Goal: Transaction & Acquisition: Book appointment/travel/reservation

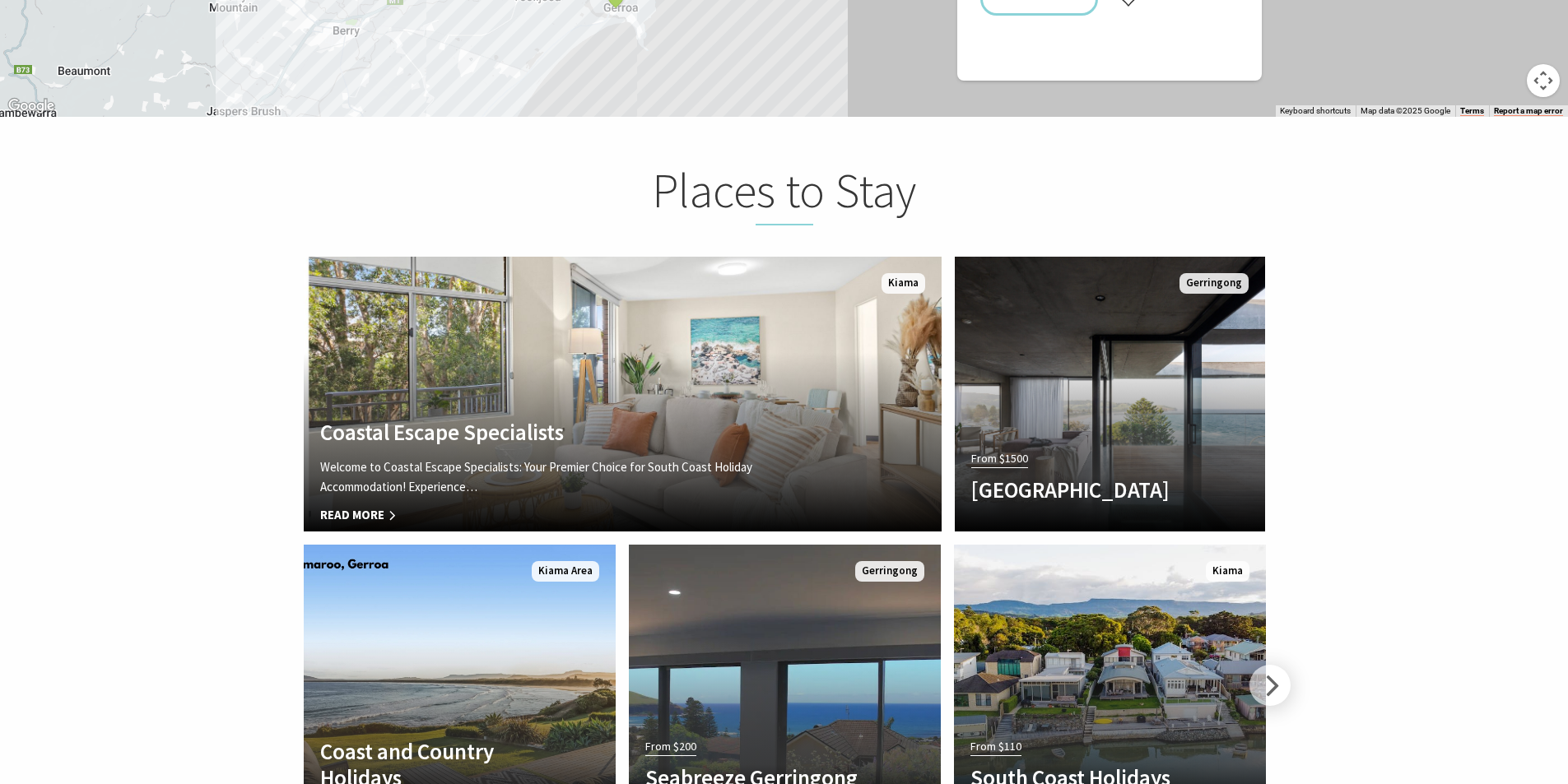
scroll to position [3538, 0]
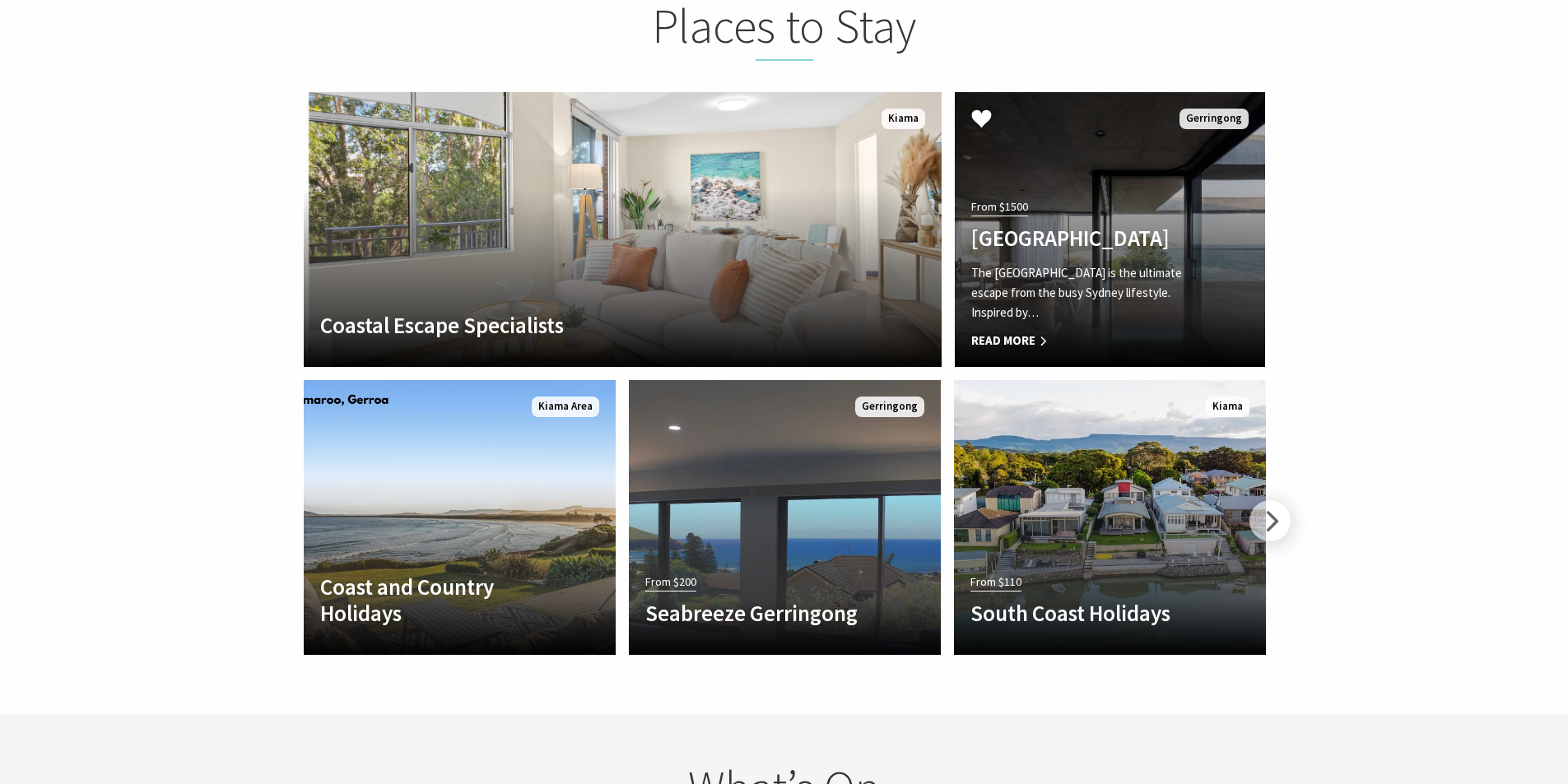
click at [1017, 288] on p "The Bunker House is the ultimate escape from the busy Sydney lifestyle. Inspire…" at bounding box center [1086, 292] width 231 height 59
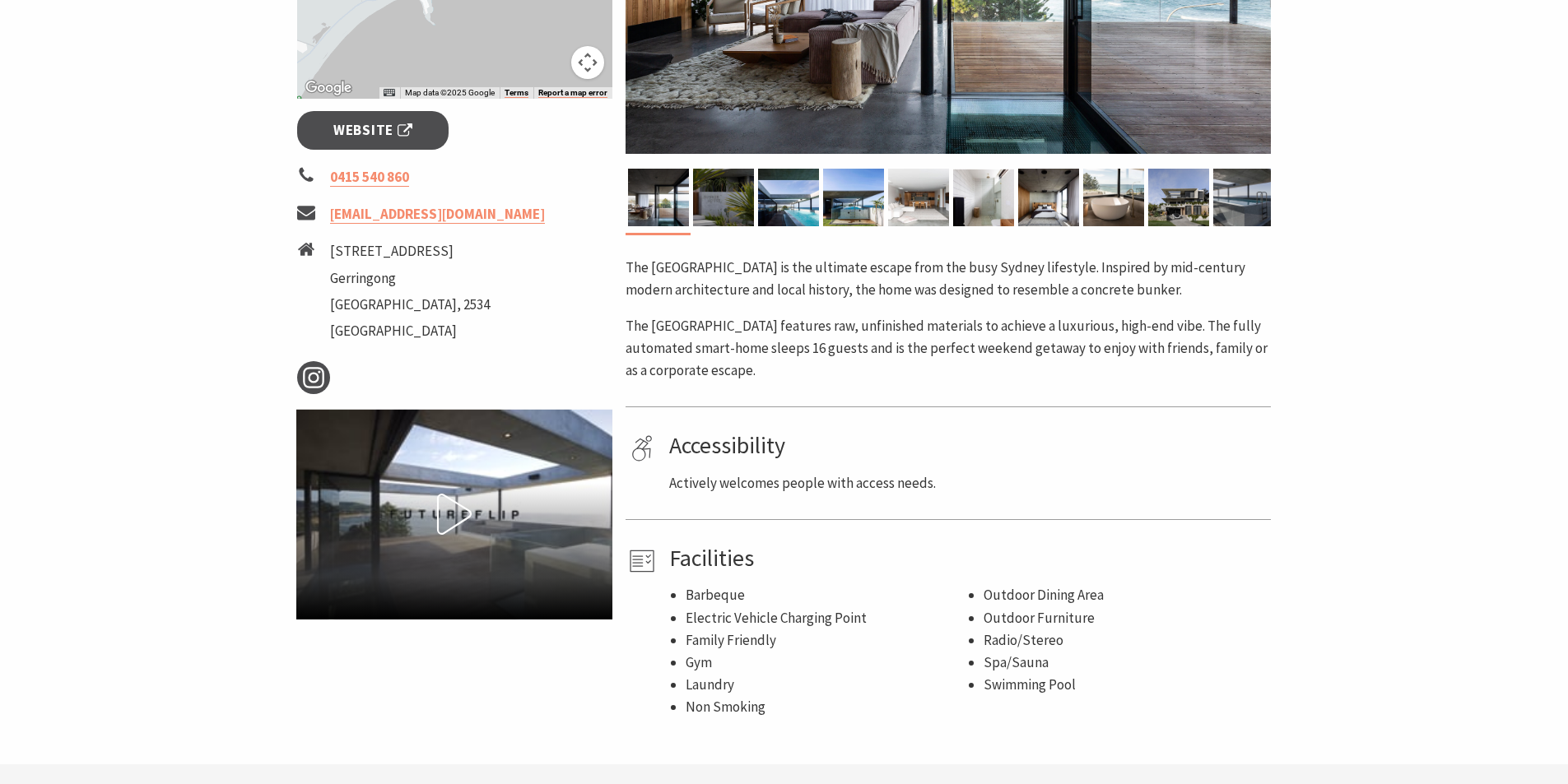
scroll to position [493, 0]
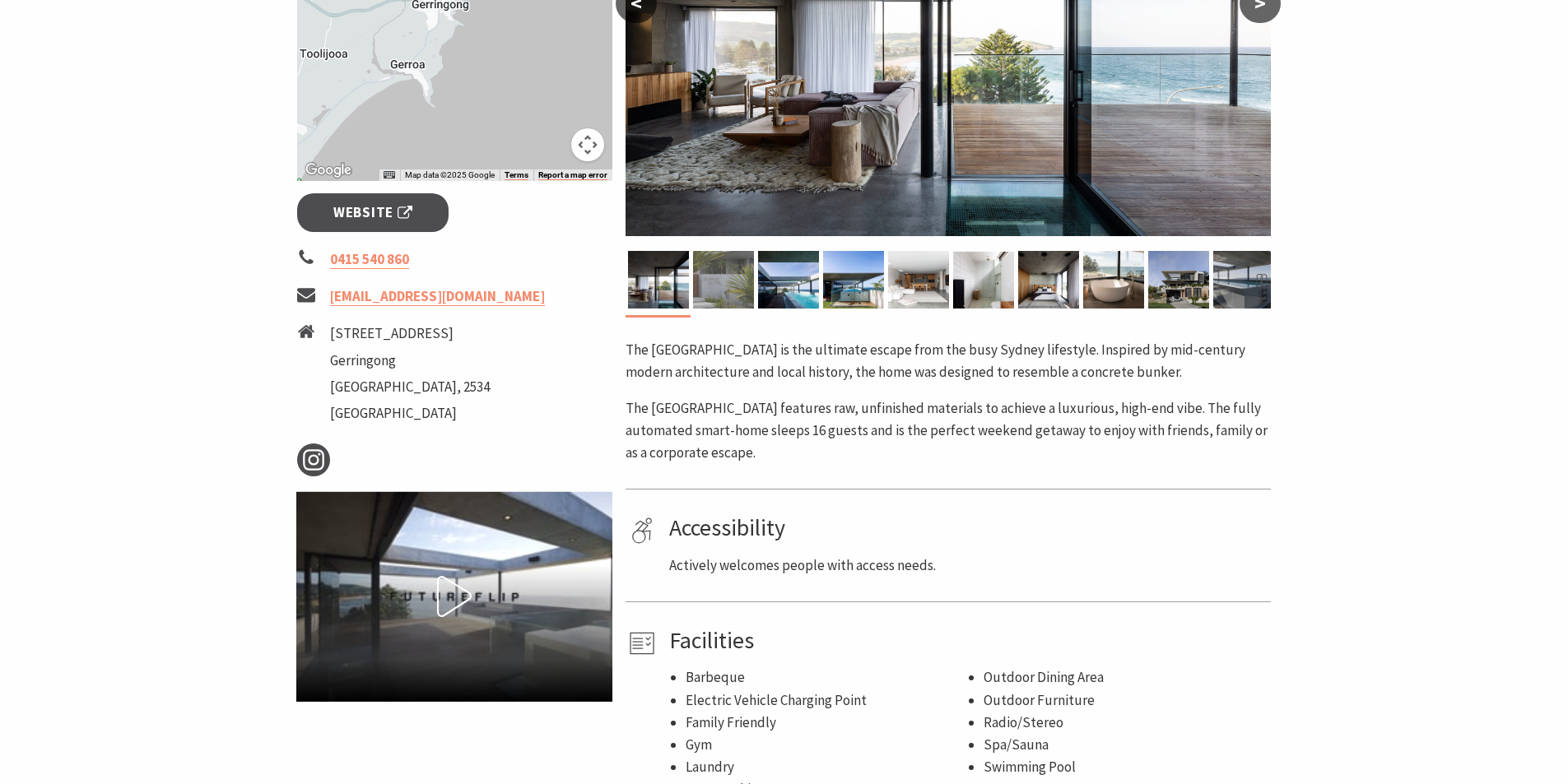
click at [738, 282] on img at bounding box center [723, 279] width 61 height 58
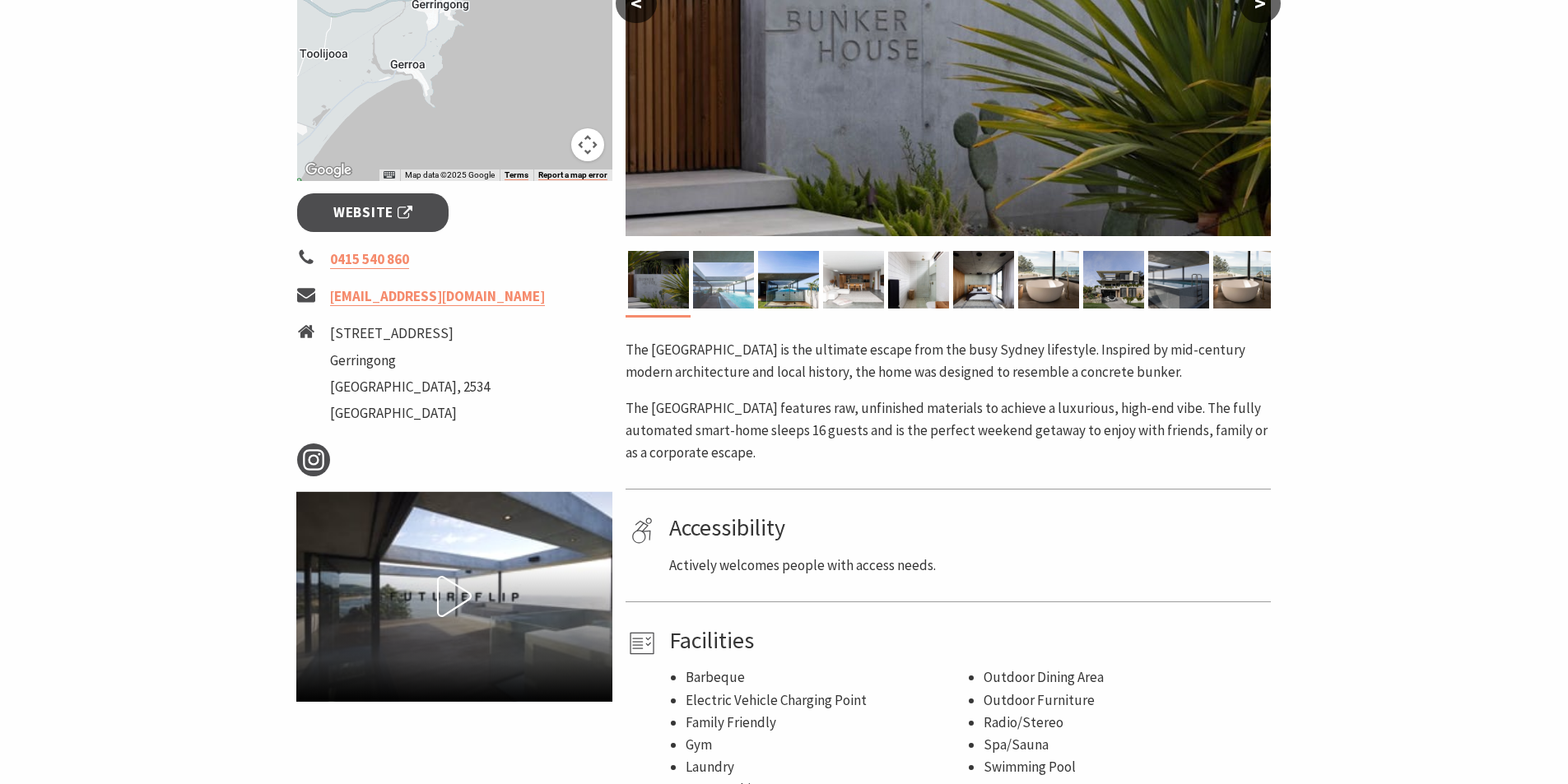
scroll to position [247, 0]
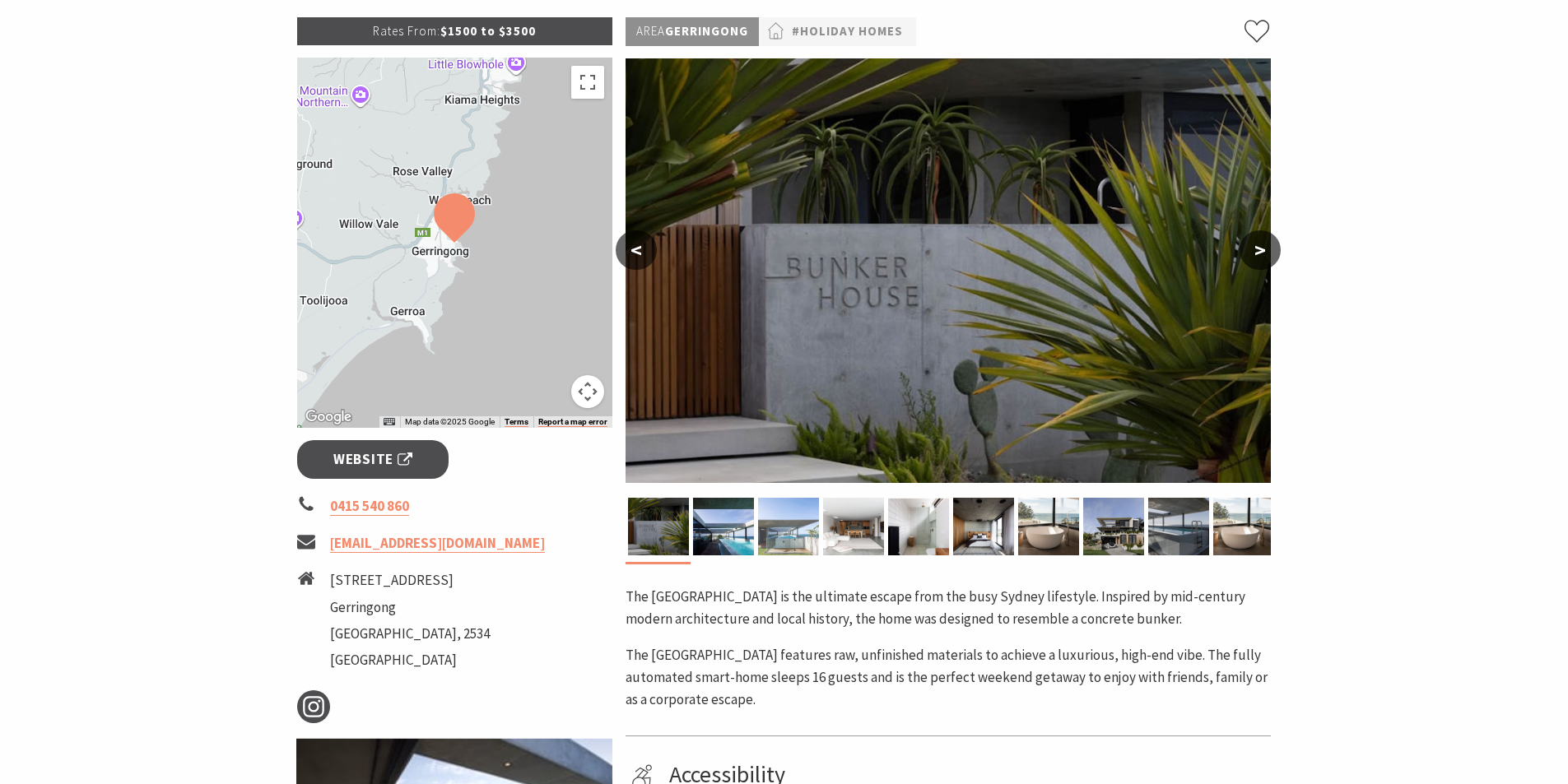
click at [792, 518] on img at bounding box center [789, 526] width 61 height 58
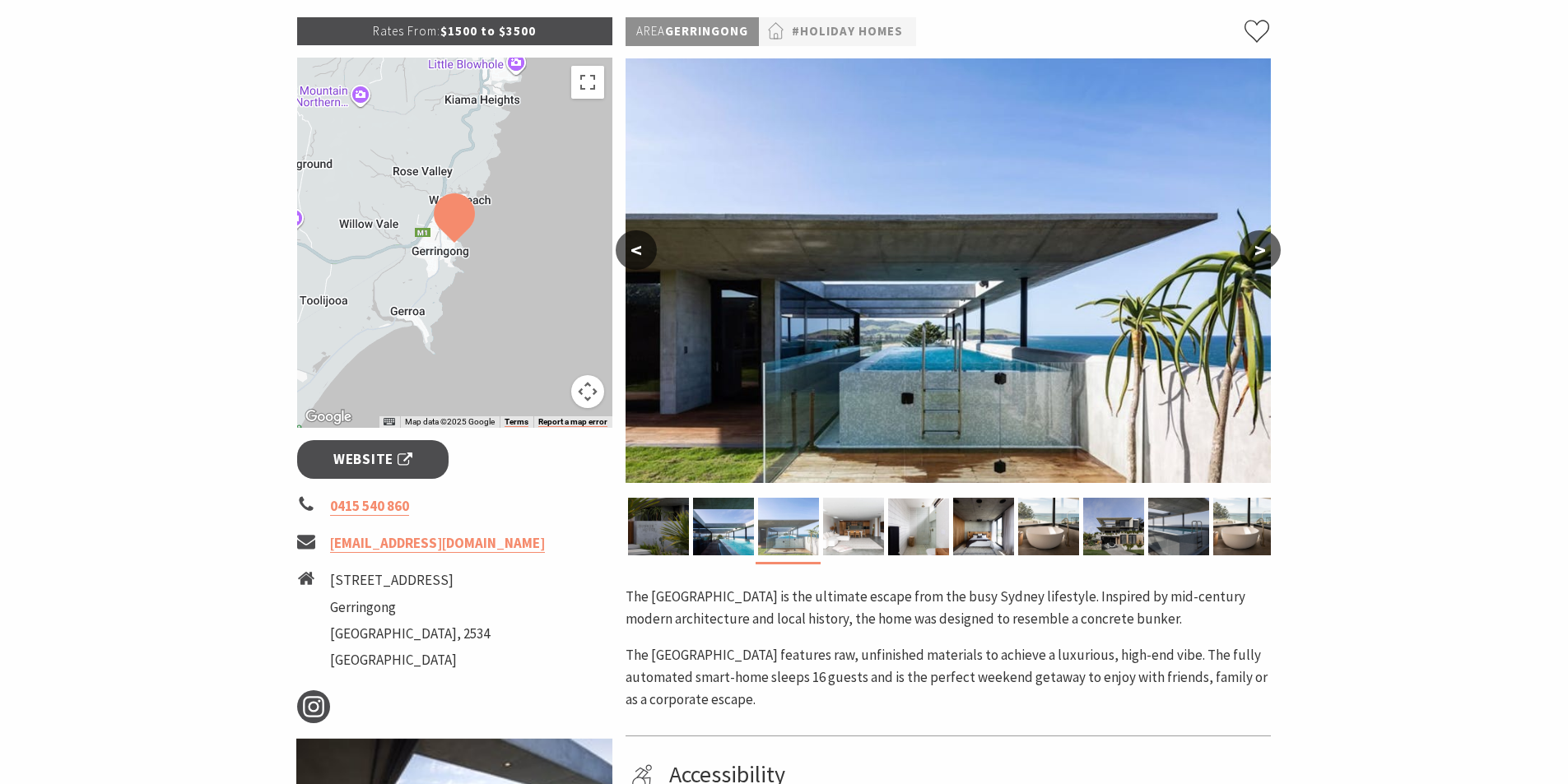
click at [815, 524] on img at bounding box center [789, 526] width 61 height 58
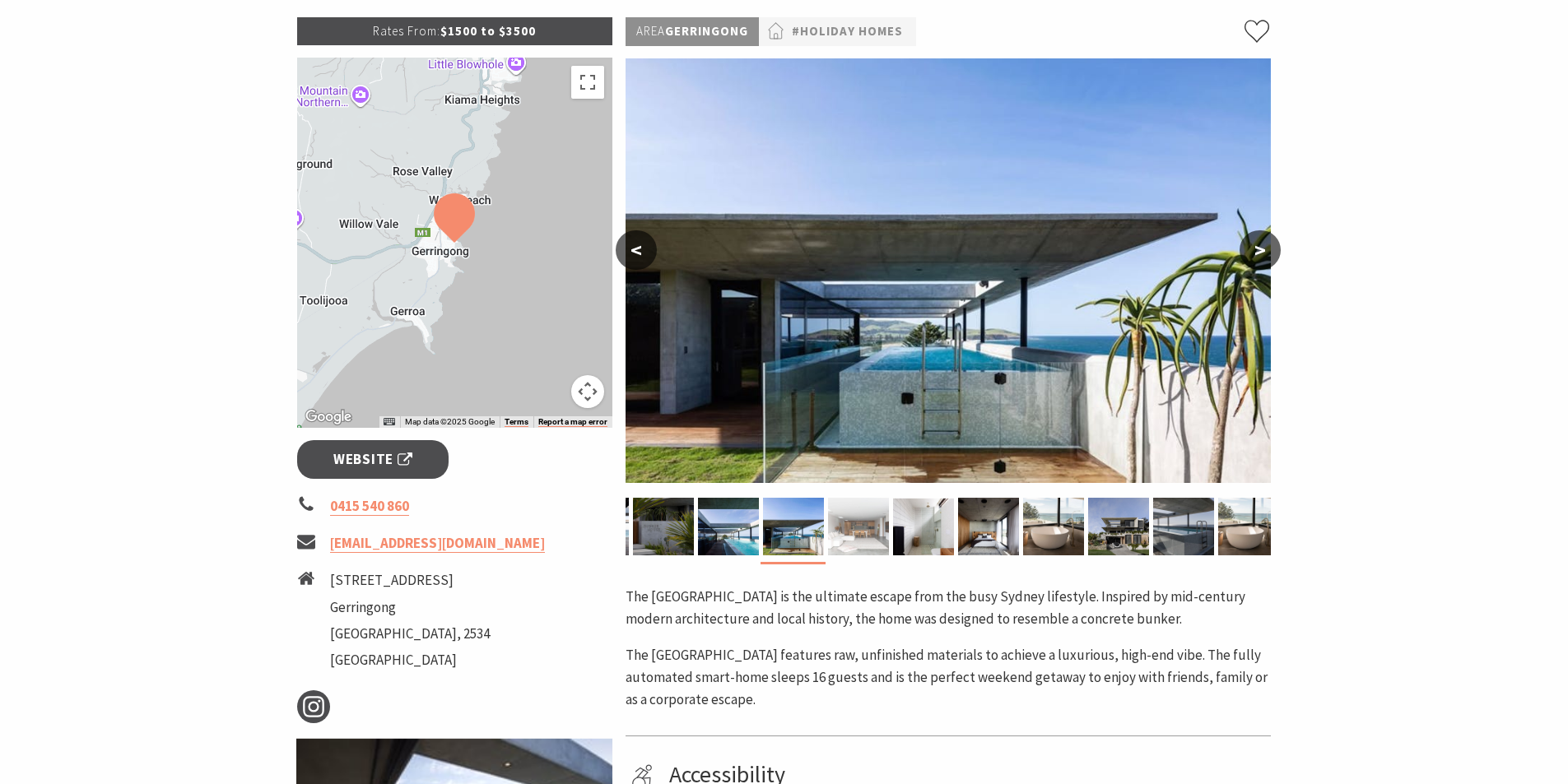
click at [864, 524] on img at bounding box center [858, 526] width 61 height 58
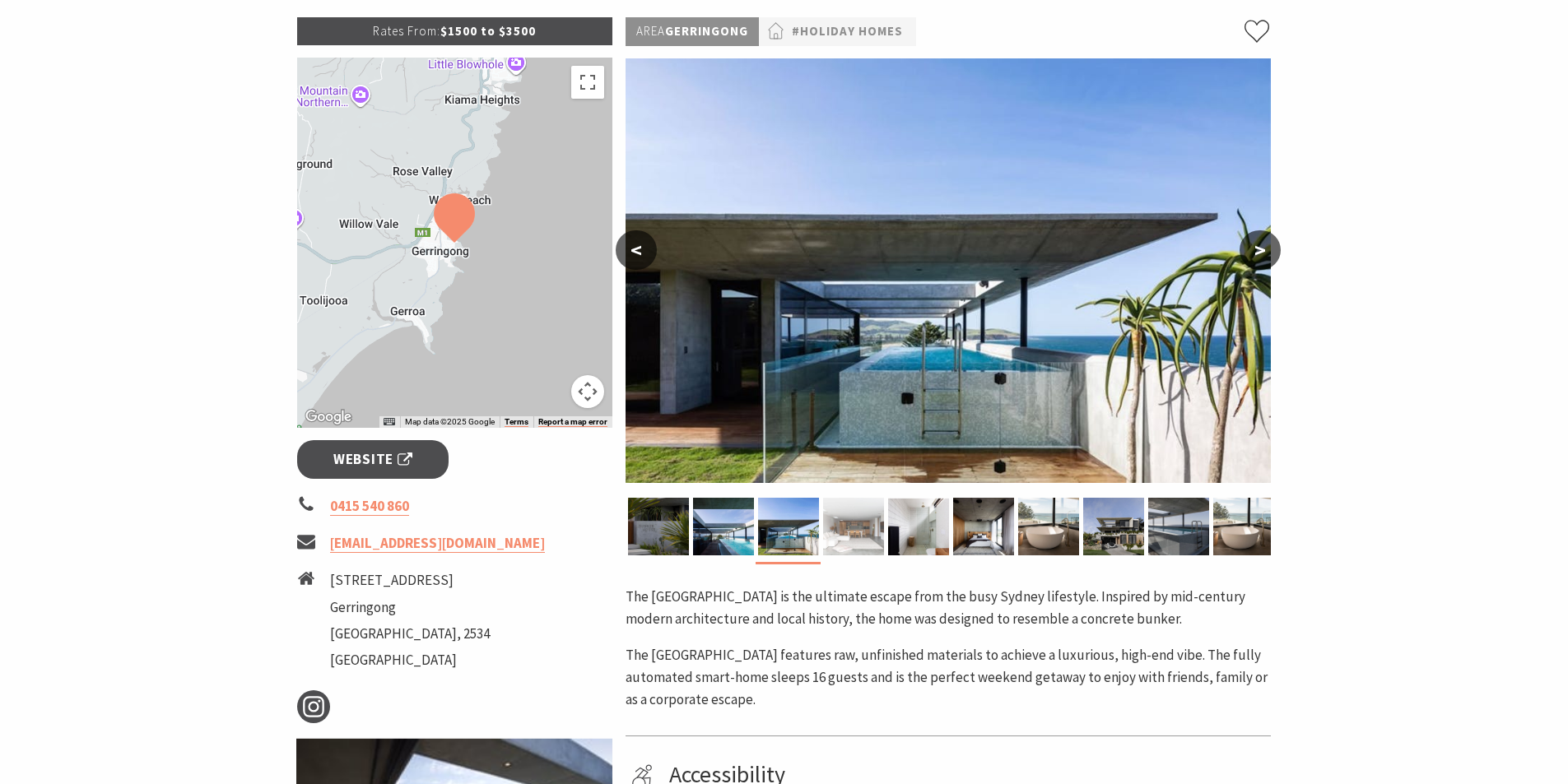
click at [858, 524] on img at bounding box center [853, 526] width 61 height 58
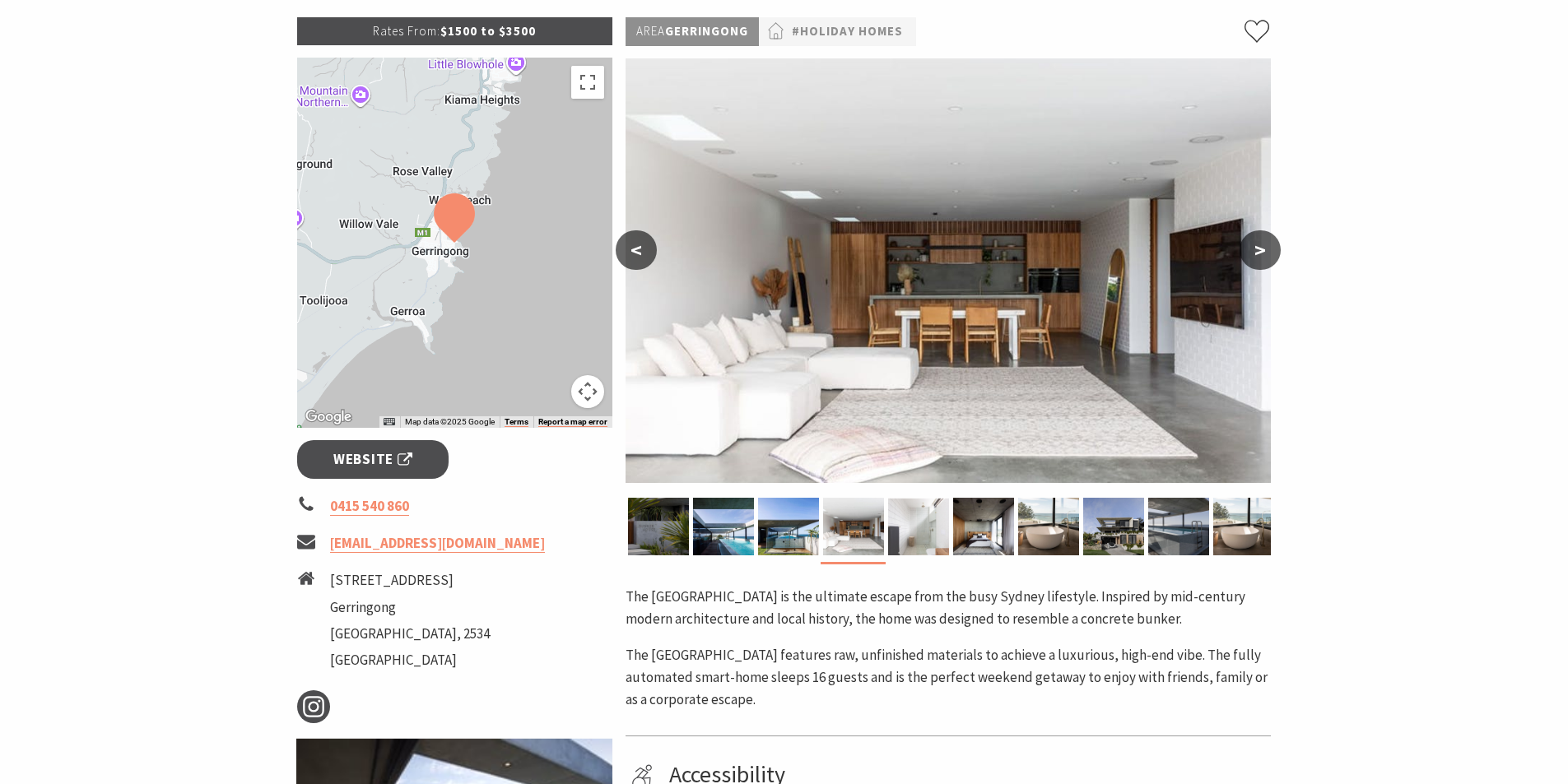
click at [914, 528] on img at bounding box center [919, 526] width 61 height 58
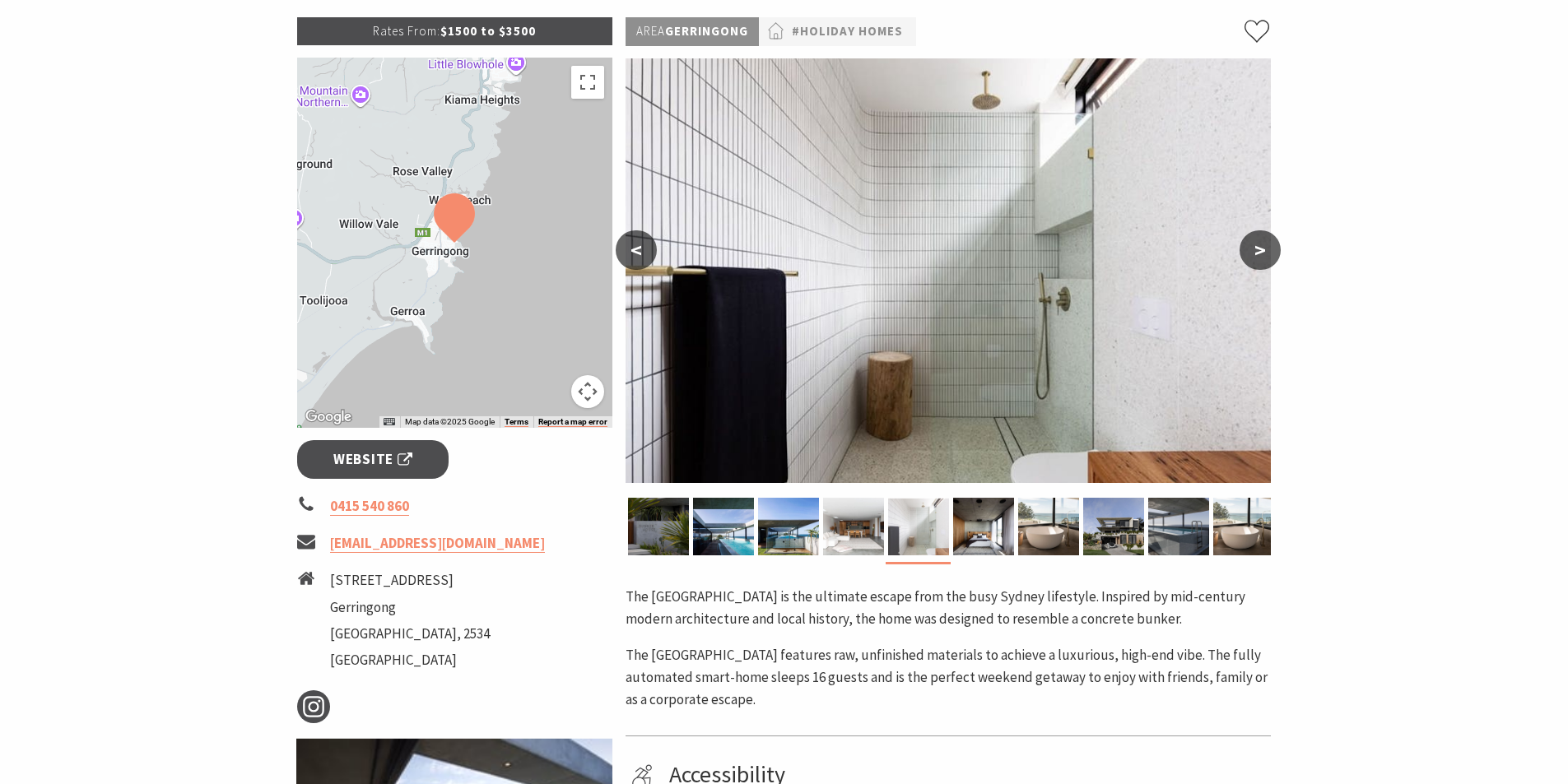
click at [914, 528] on img at bounding box center [919, 526] width 61 height 58
click at [969, 531] on img at bounding box center [983, 526] width 61 height 58
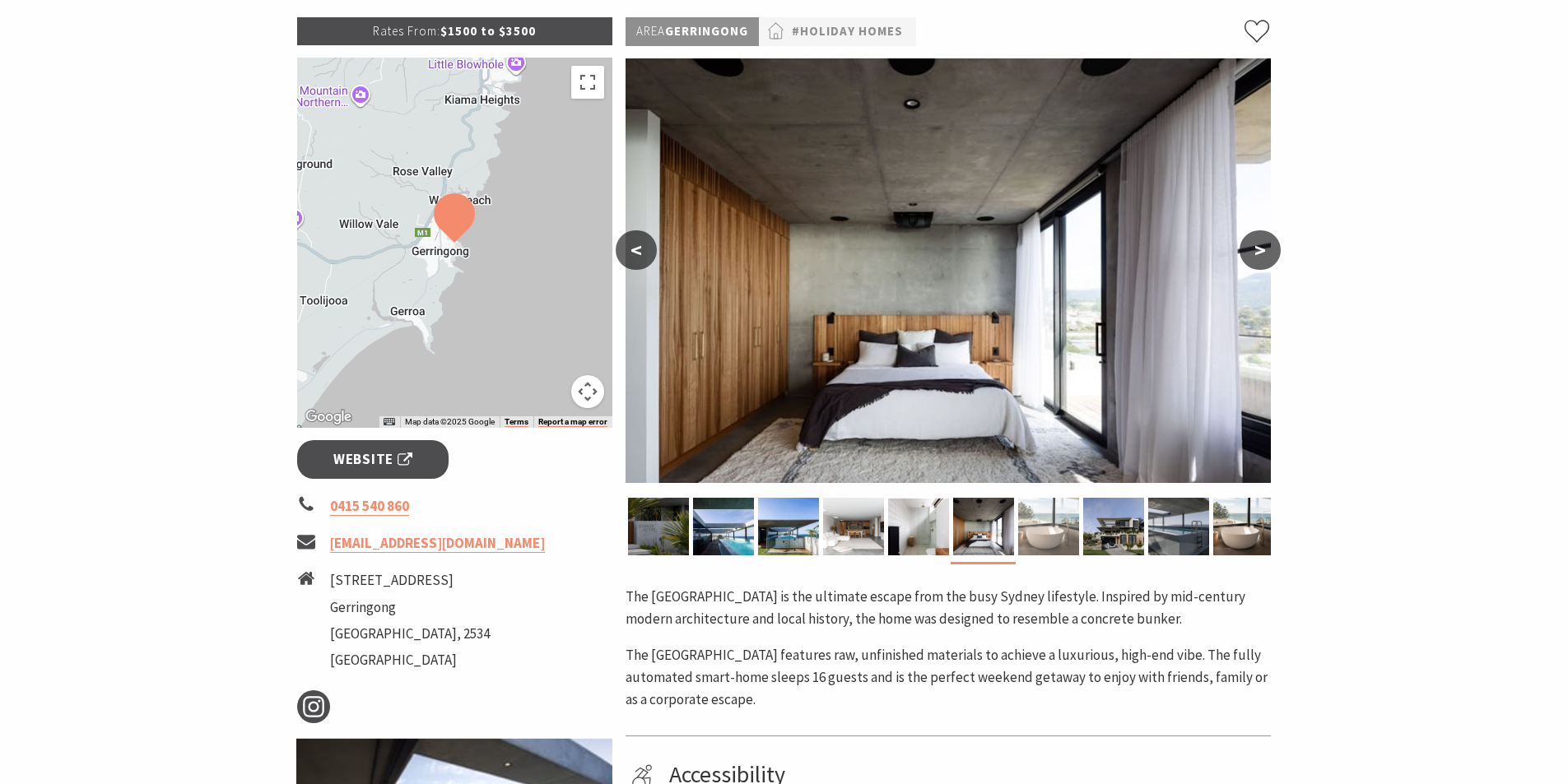
click at [1048, 538] on img at bounding box center [1048, 526] width 61 height 58
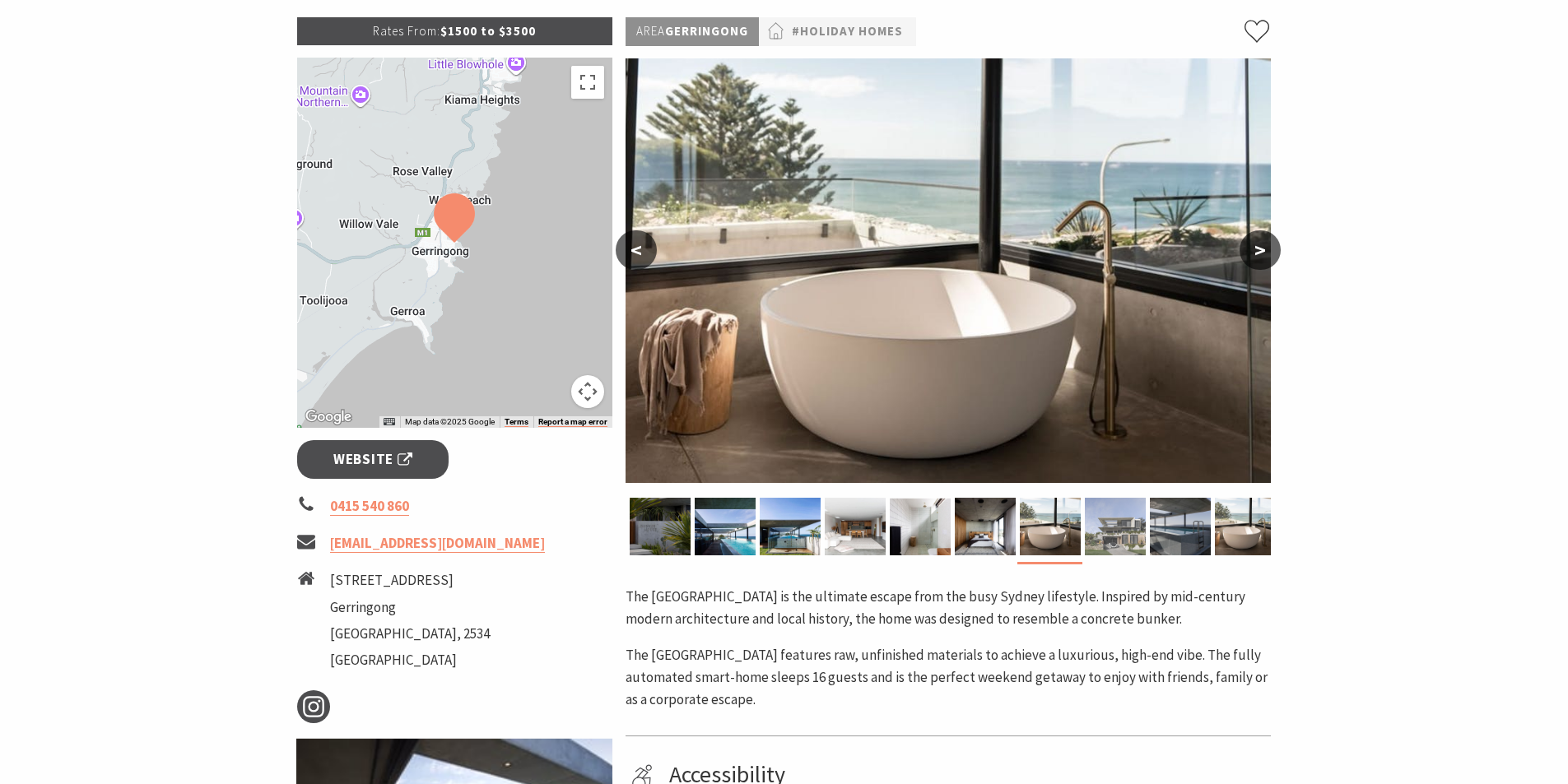
click at [1125, 518] on img at bounding box center [1115, 526] width 61 height 58
click at [1125, 518] on img at bounding box center [1114, 526] width 61 height 58
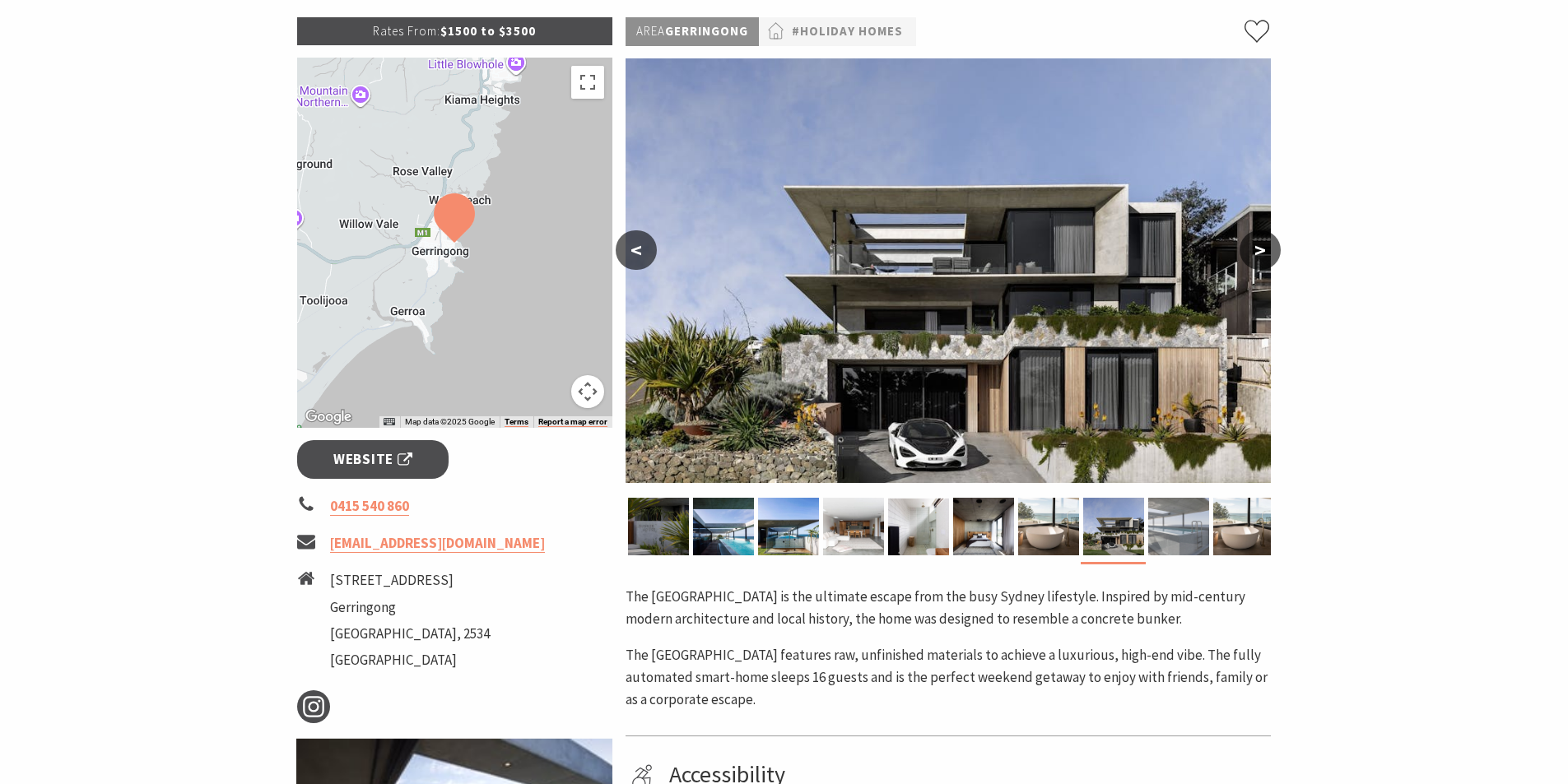
click at [1161, 513] on img at bounding box center [1178, 526] width 61 height 58
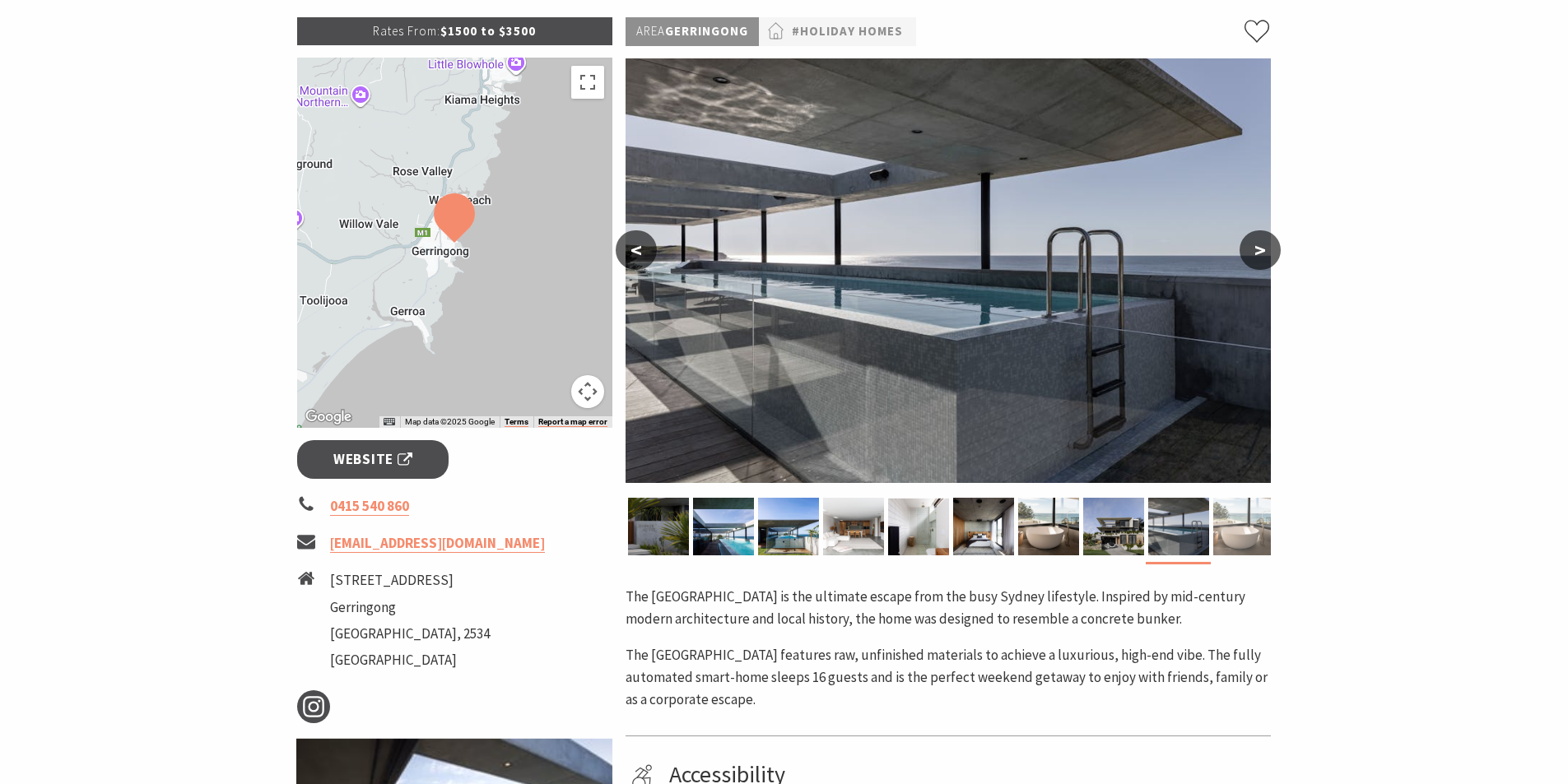
drag, startPoint x: 1221, startPoint y: 512, endPoint x: 1227, endPoint y: 521, distance: 10.8
click at [1227, 521] on img at bounding box center [1244, 526] width 61 height 58
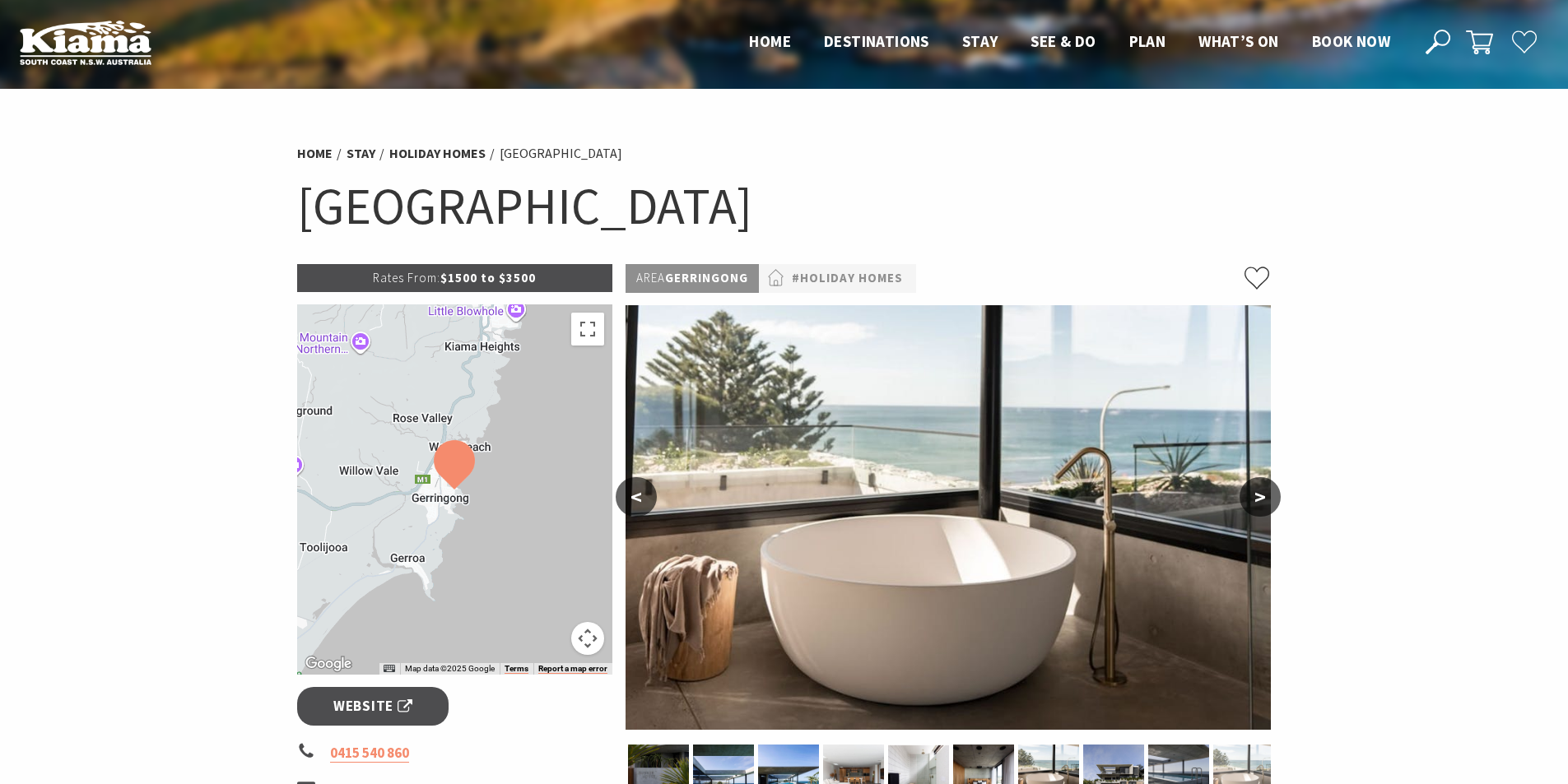
scroll to position [164, 0]
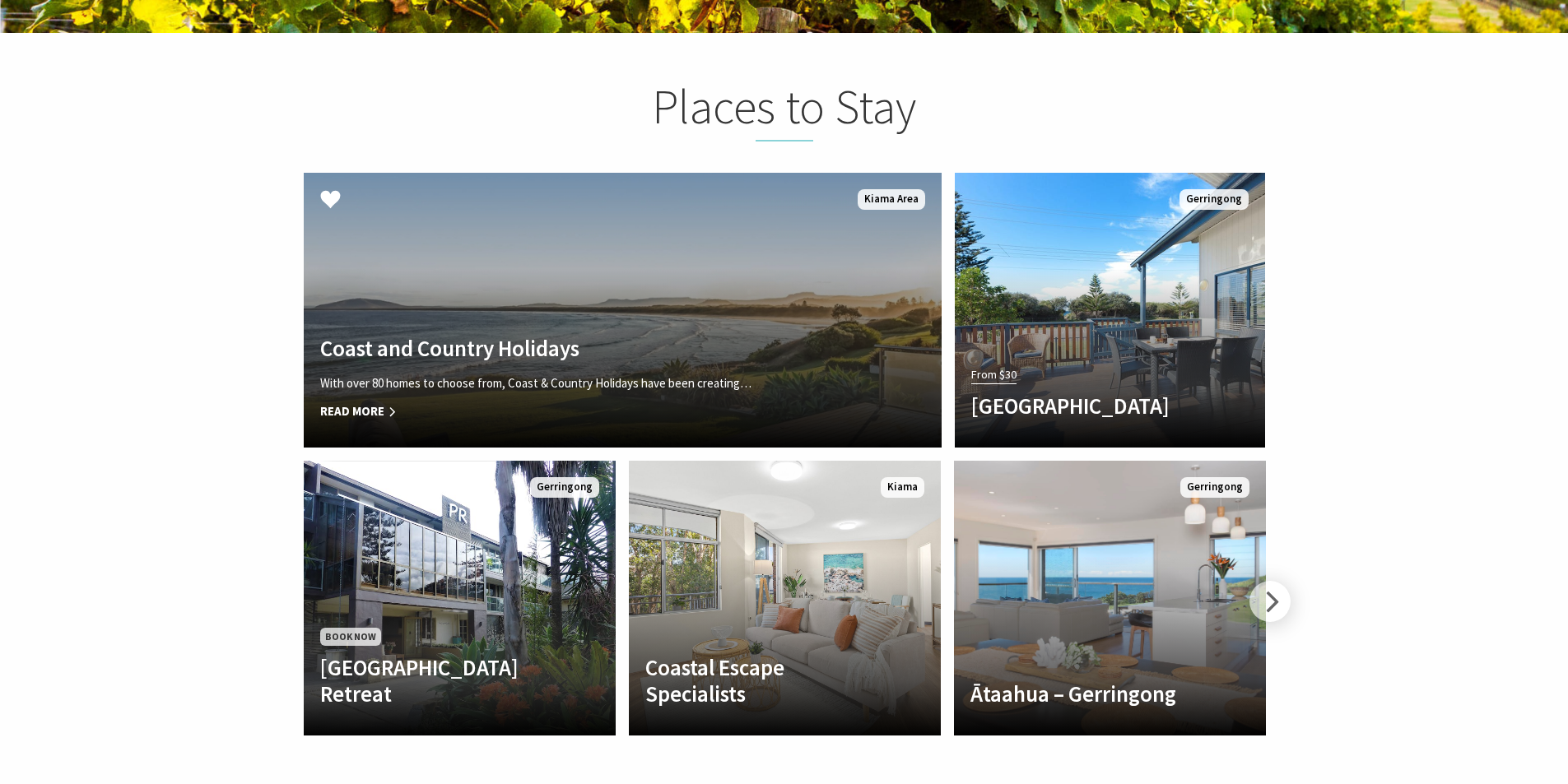
scroll to position [2783, 0]
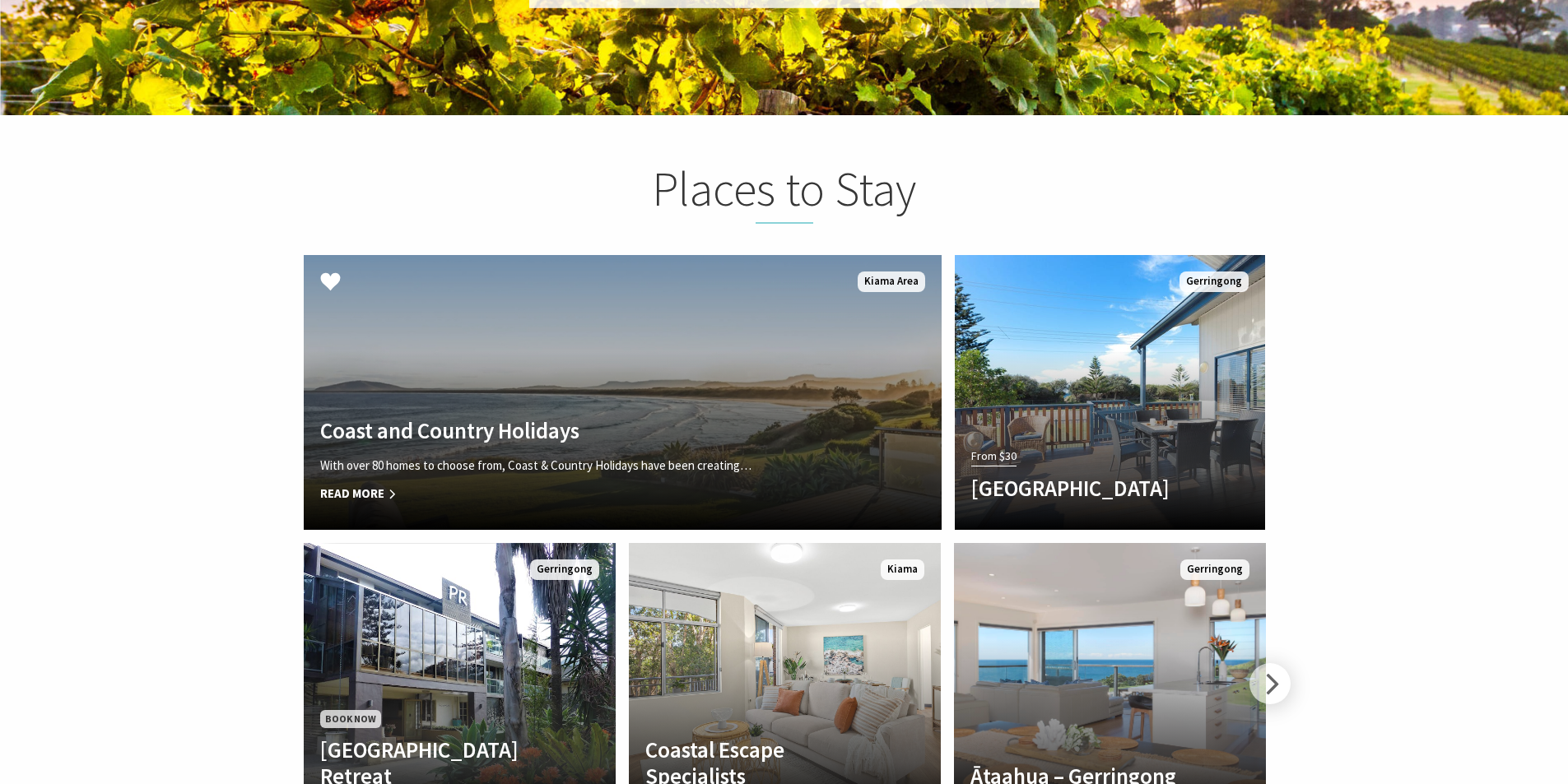
click at [713, 417] on h4 "Coast and Country Holidays" at bounding box center [575, 430] width 509 height 27
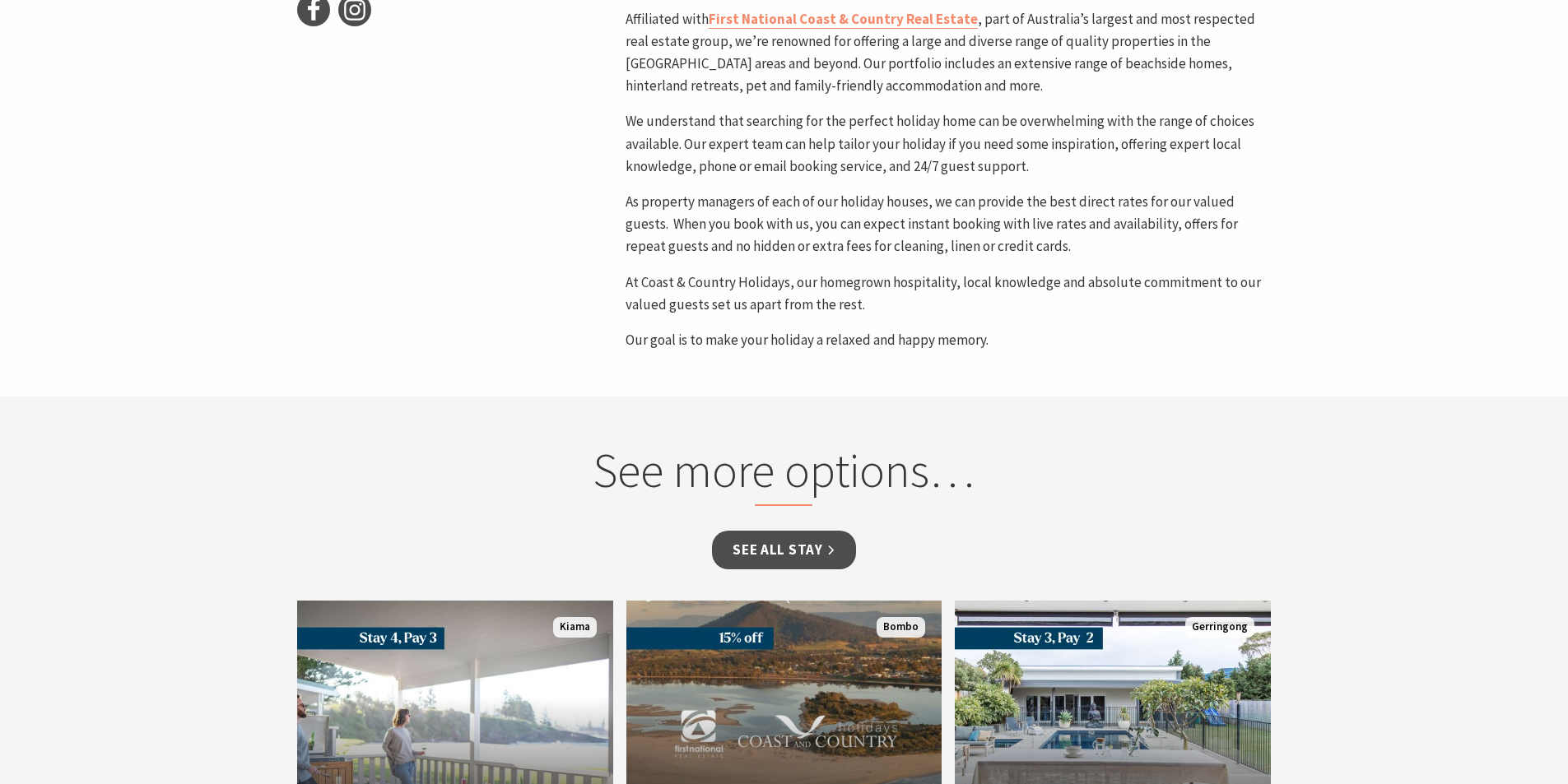
scroll to position [1152, 0]
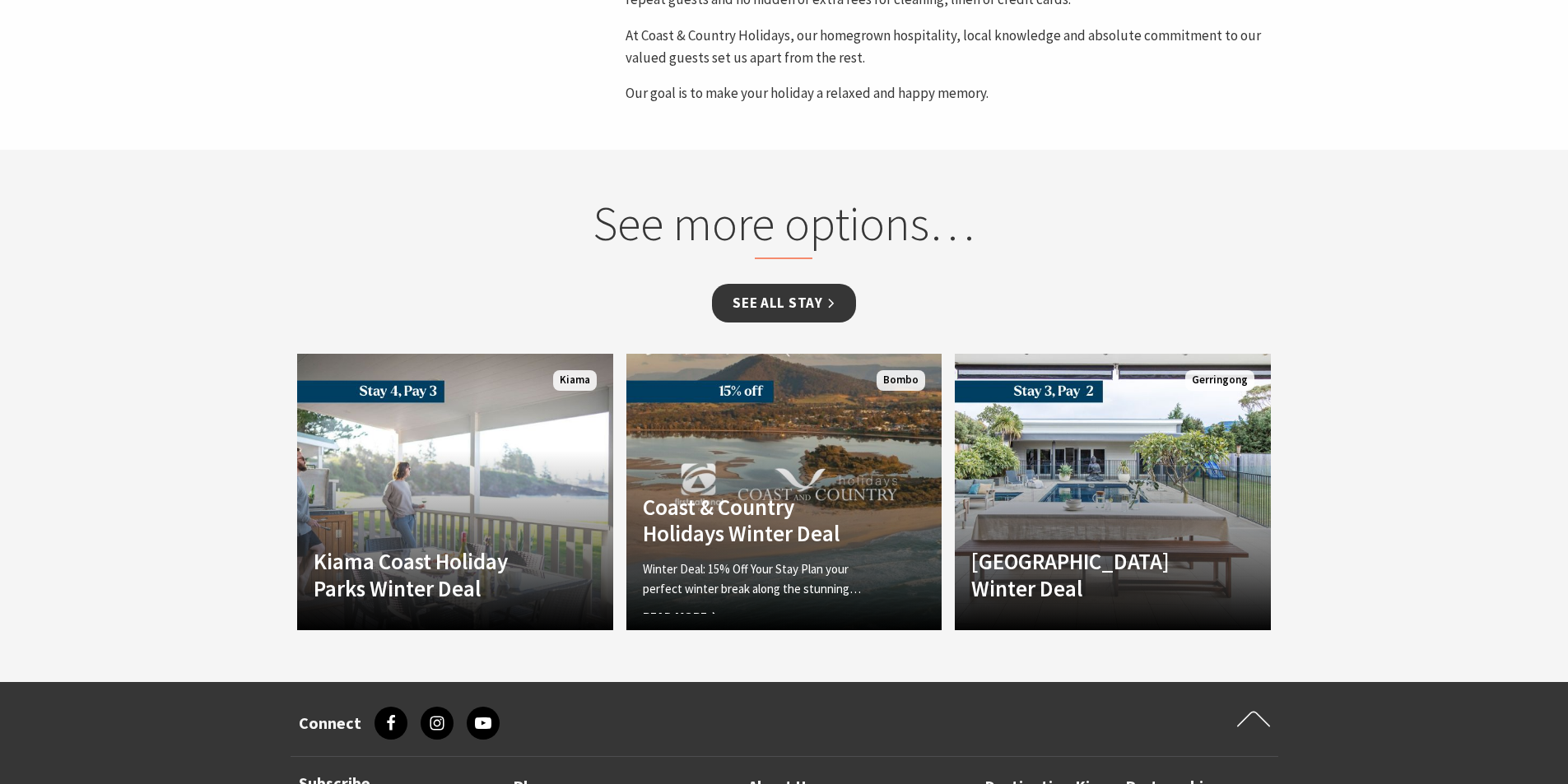
click at [786, 319] on link "See all Stay" at bounding box center [784, 303] width 144 height 39
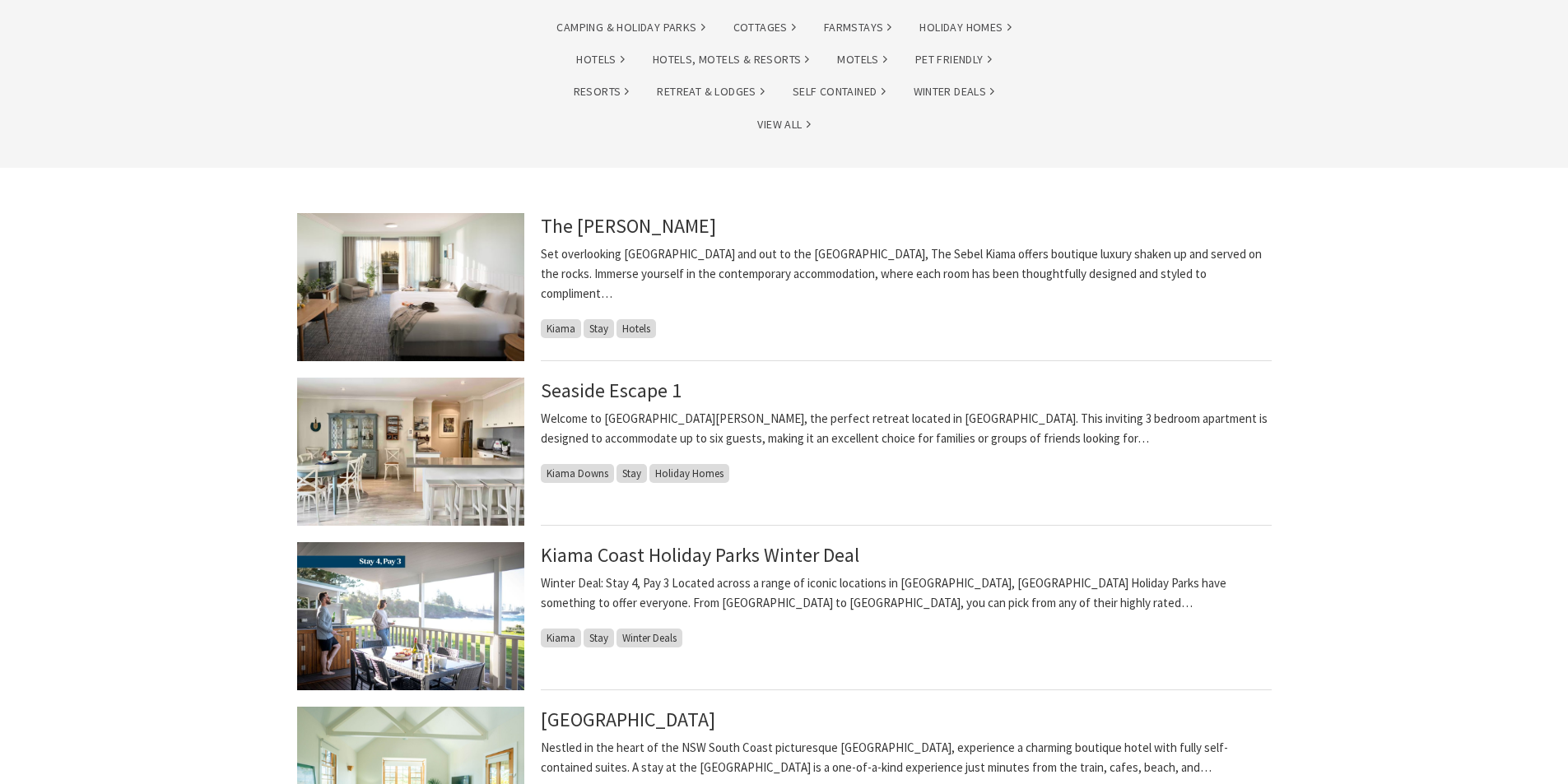
scroll to position [493, 0]
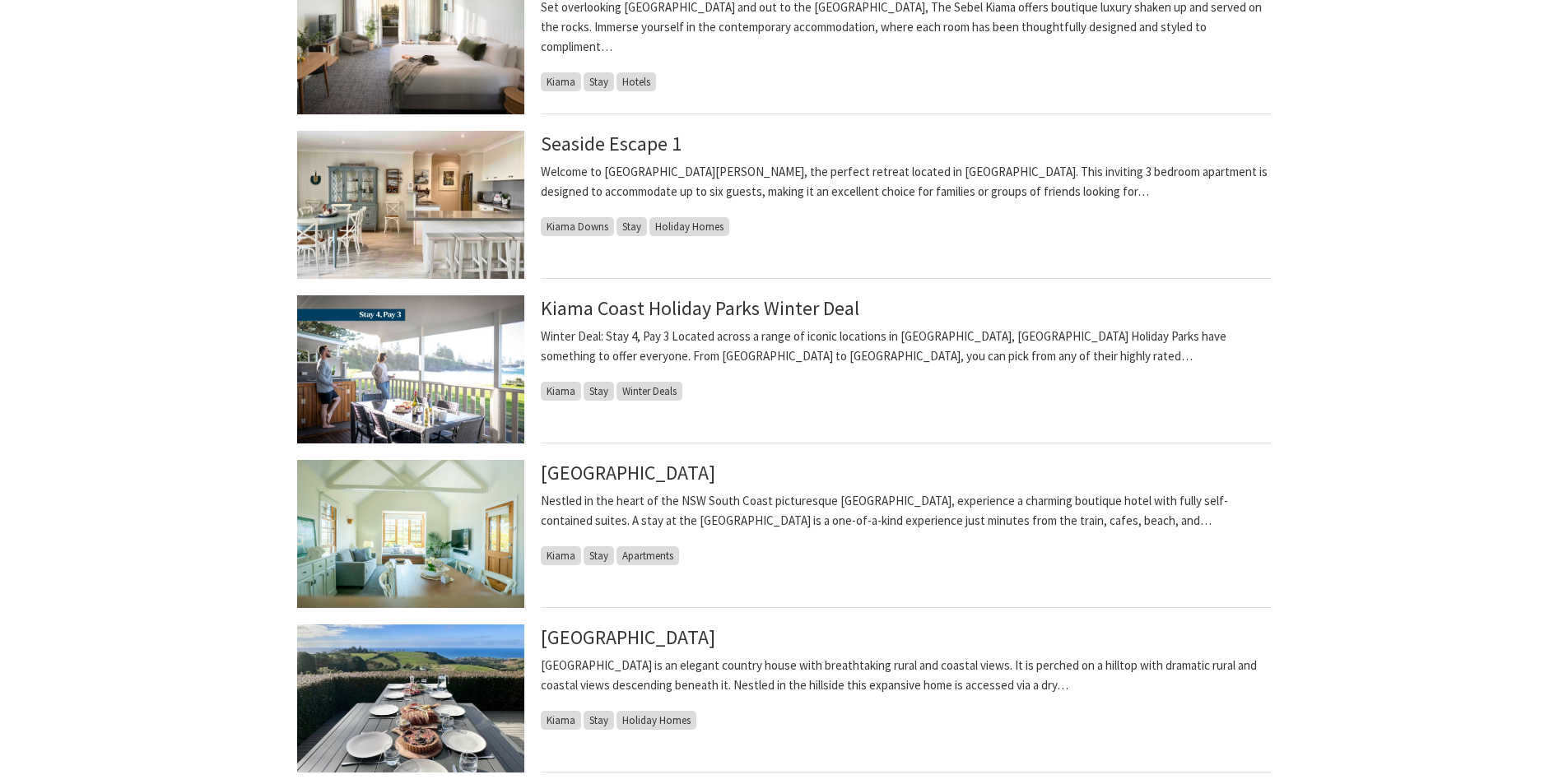
click at [470, 695] on img at bounding box center [411, 698] width 227 height 148
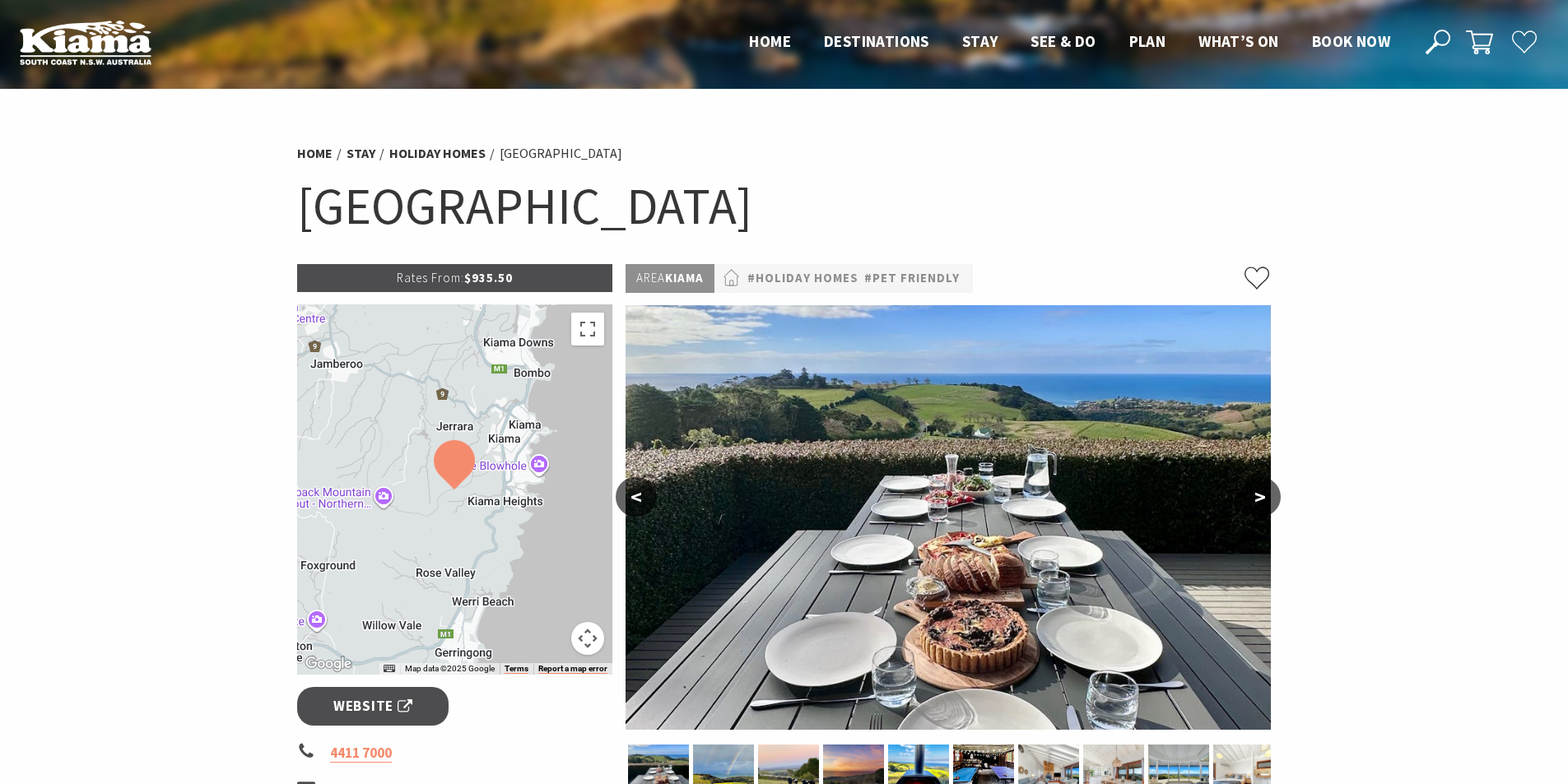
scroll to position [247, 0]
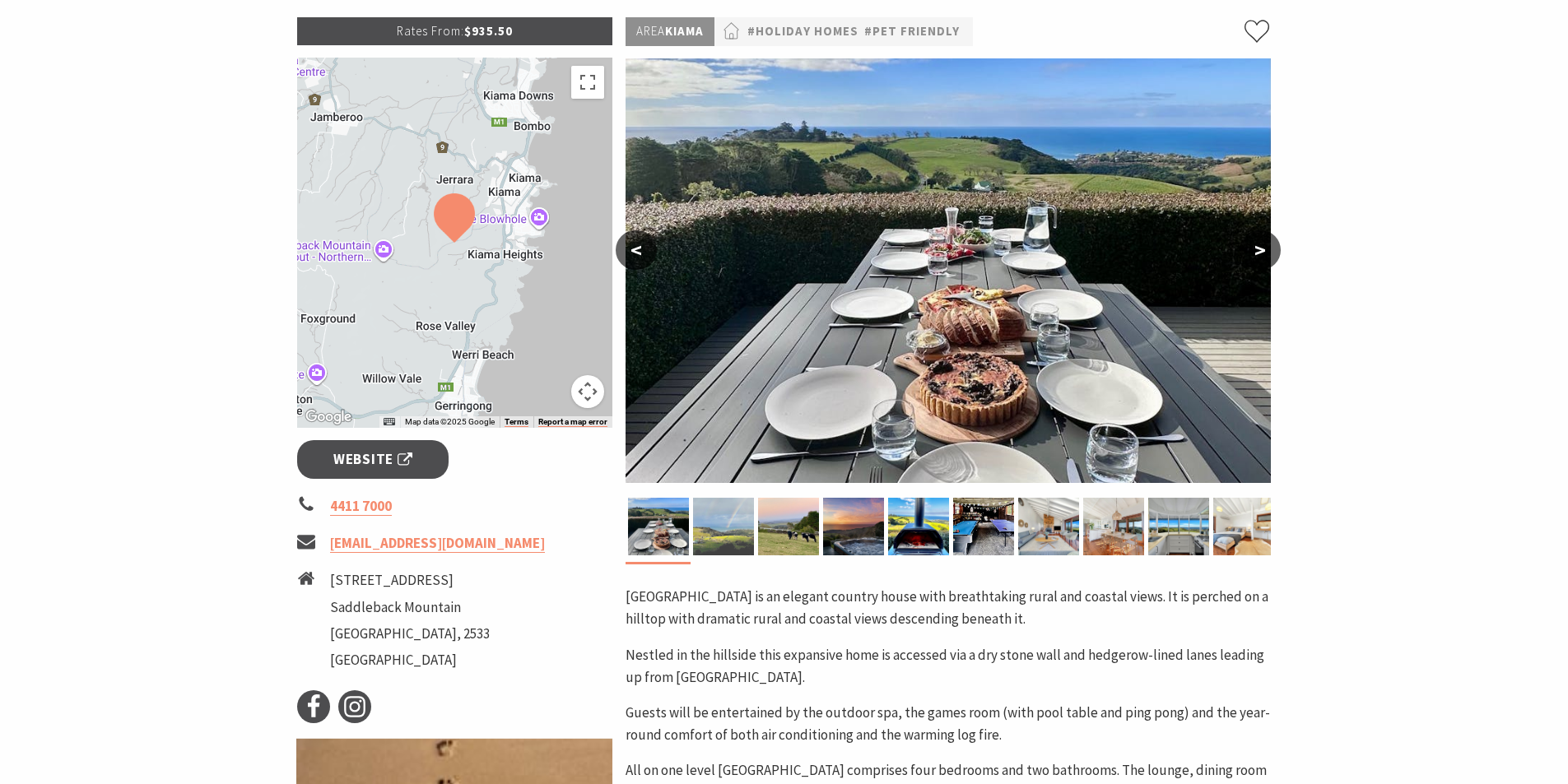
click at [710, 511] on img at bounding box center [723, 526] width 61 height 58
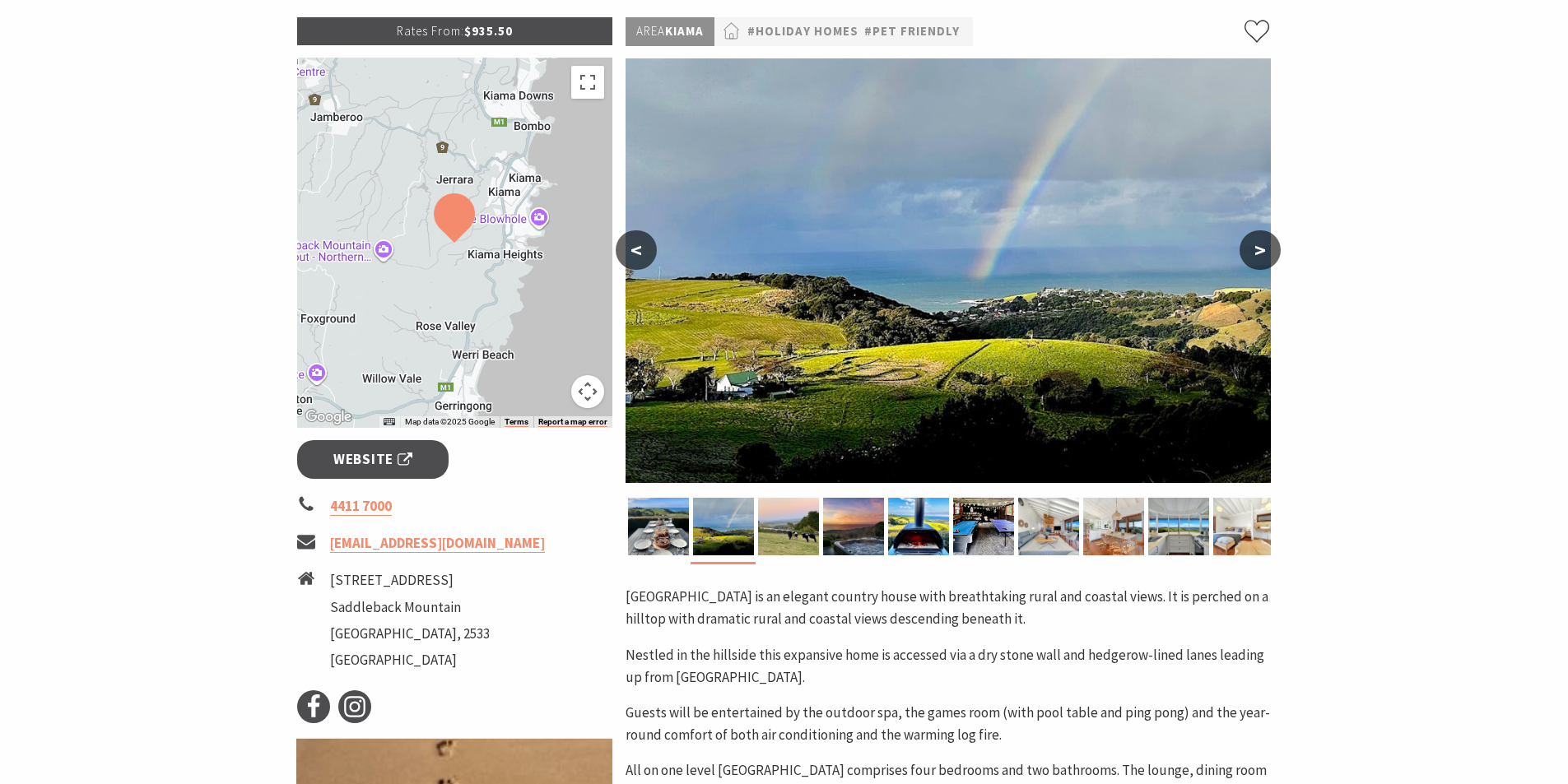
click at [1250, 248] on button ">" at bounding box center [1260, 250] width 41 height 40
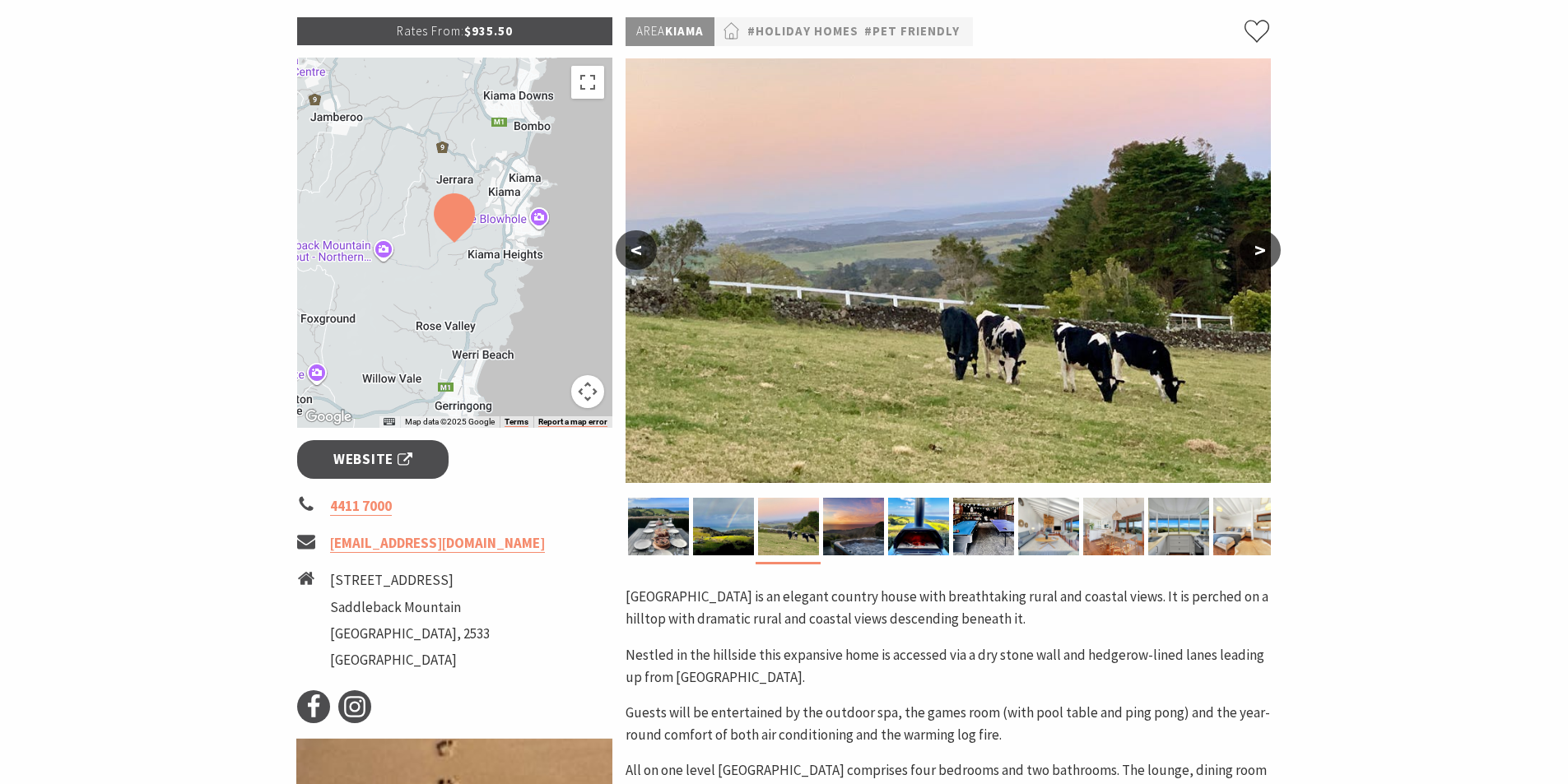
click at [1250, 248] on button ">" at bounding box center [1260, 250] width 41 height 40
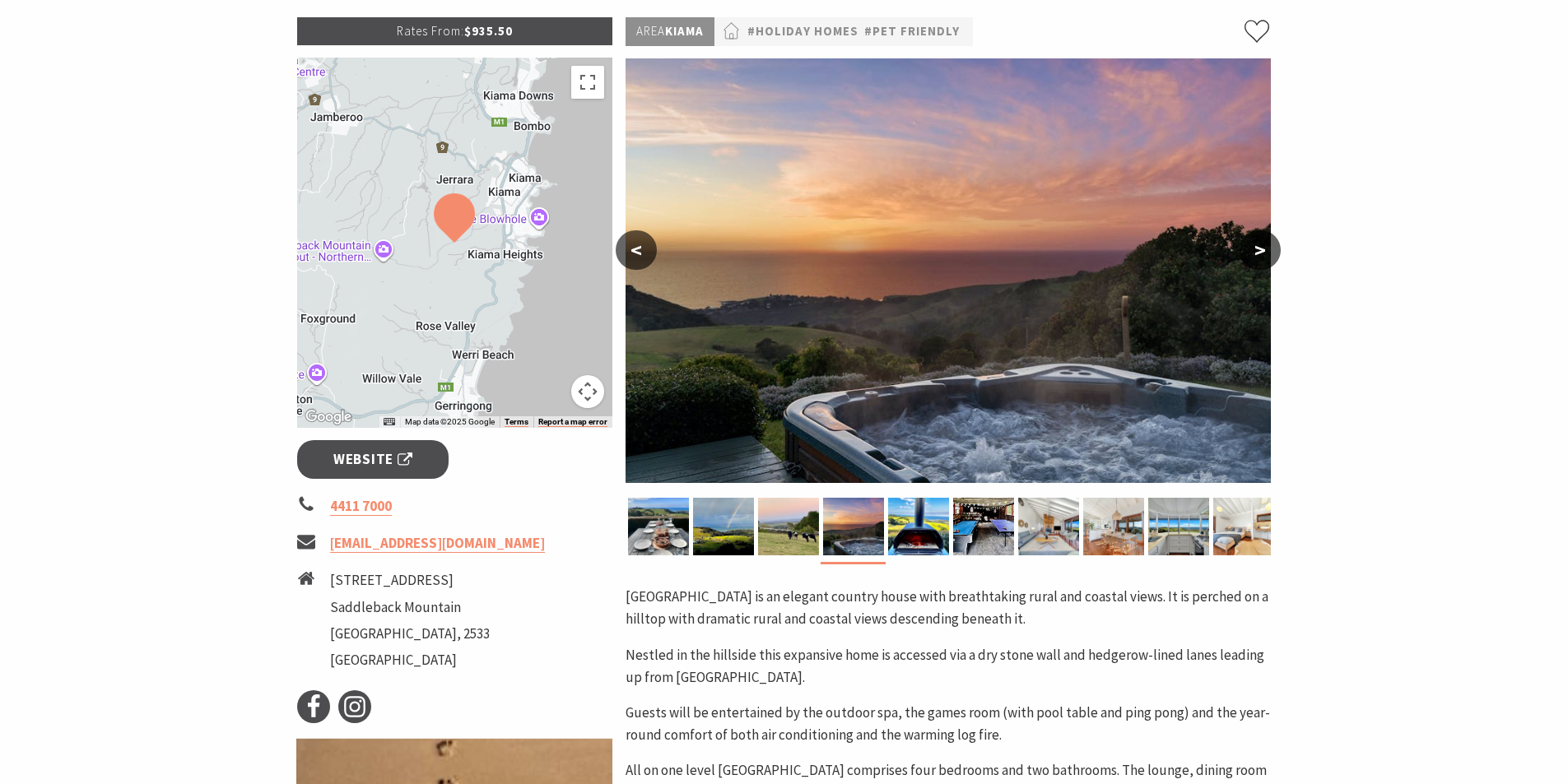
click at [1250, 248] on button ">" at bounding box center [1260, 250] width 41 height 40
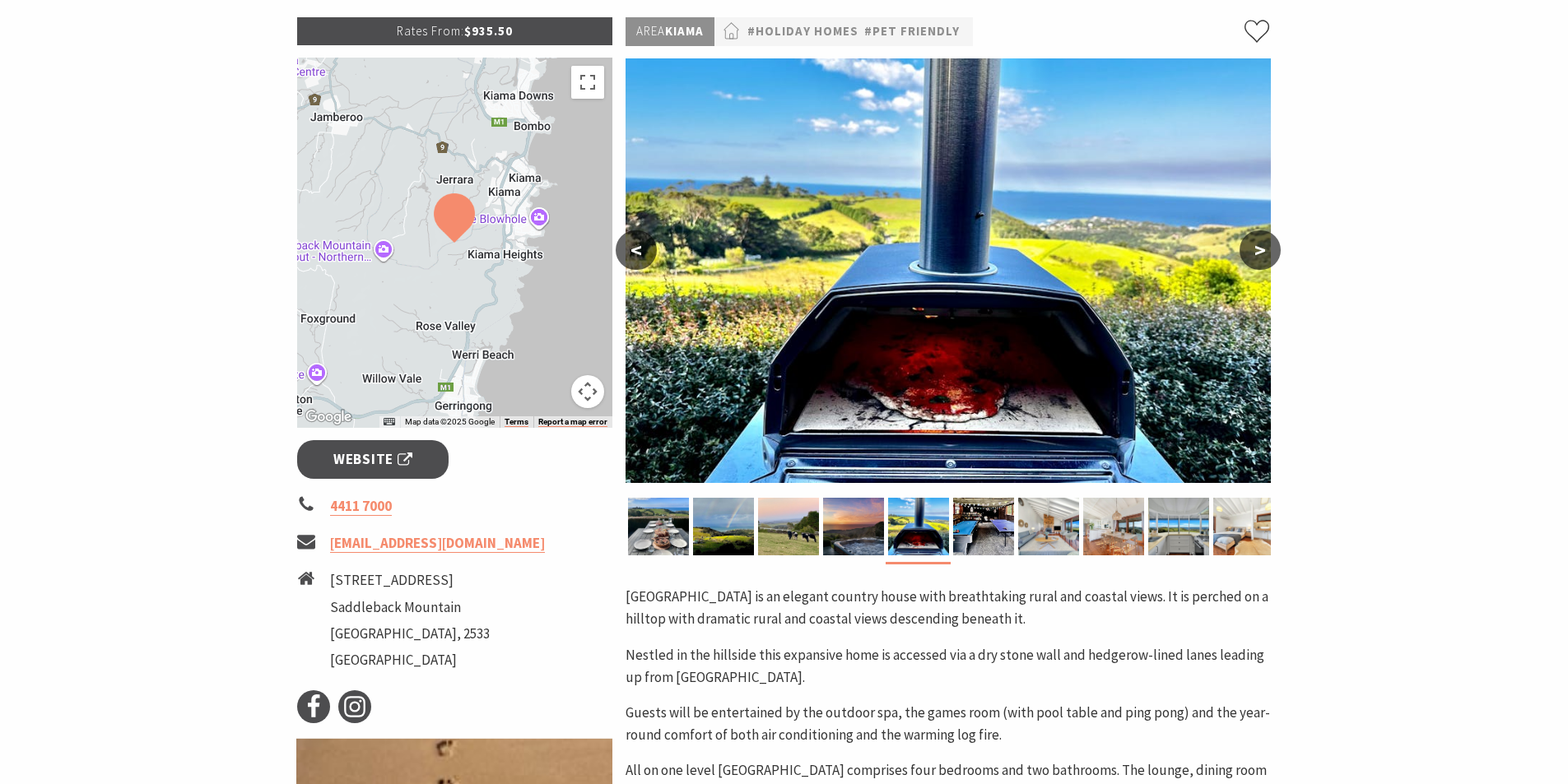
click at [1250, 248] on button ">" at bounding box center [1260, 250] width 41 height 40
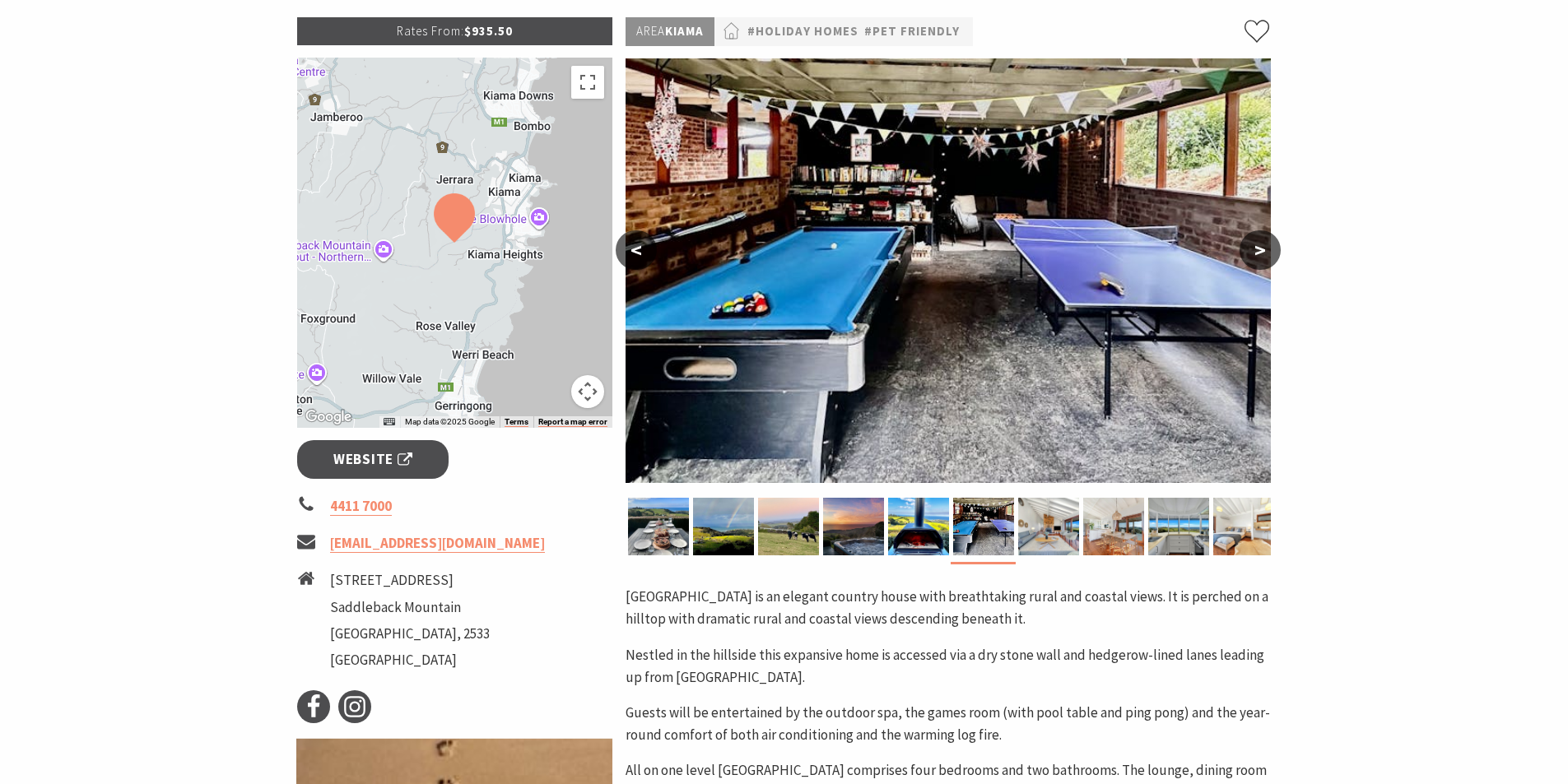
click at [1250, 248] on button ">" at bounding box center [1260, 250] width 41 height 40
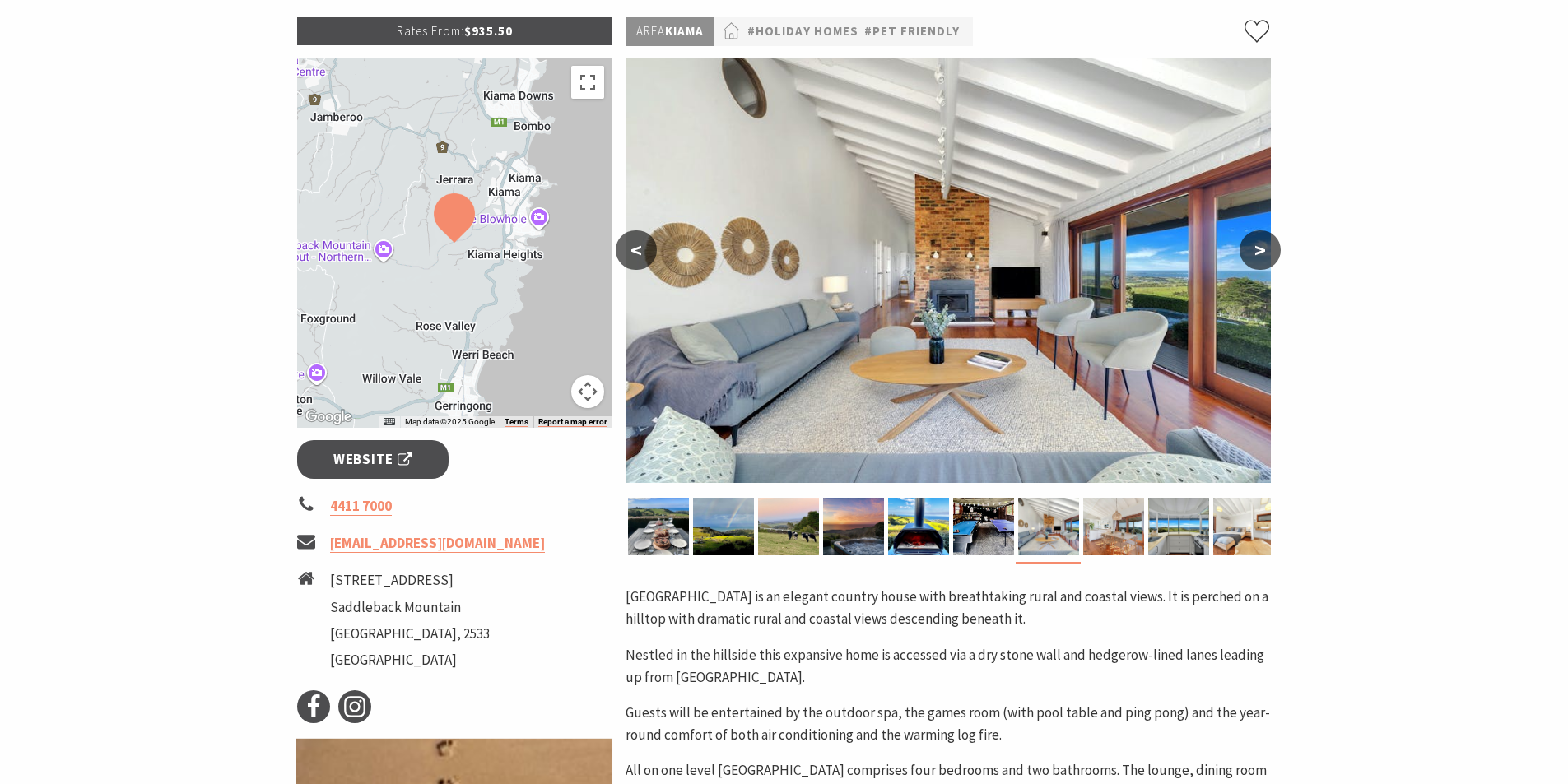
click at [1250, 248] on button ">" at bounding box center [1260, 250] width 41 height 40
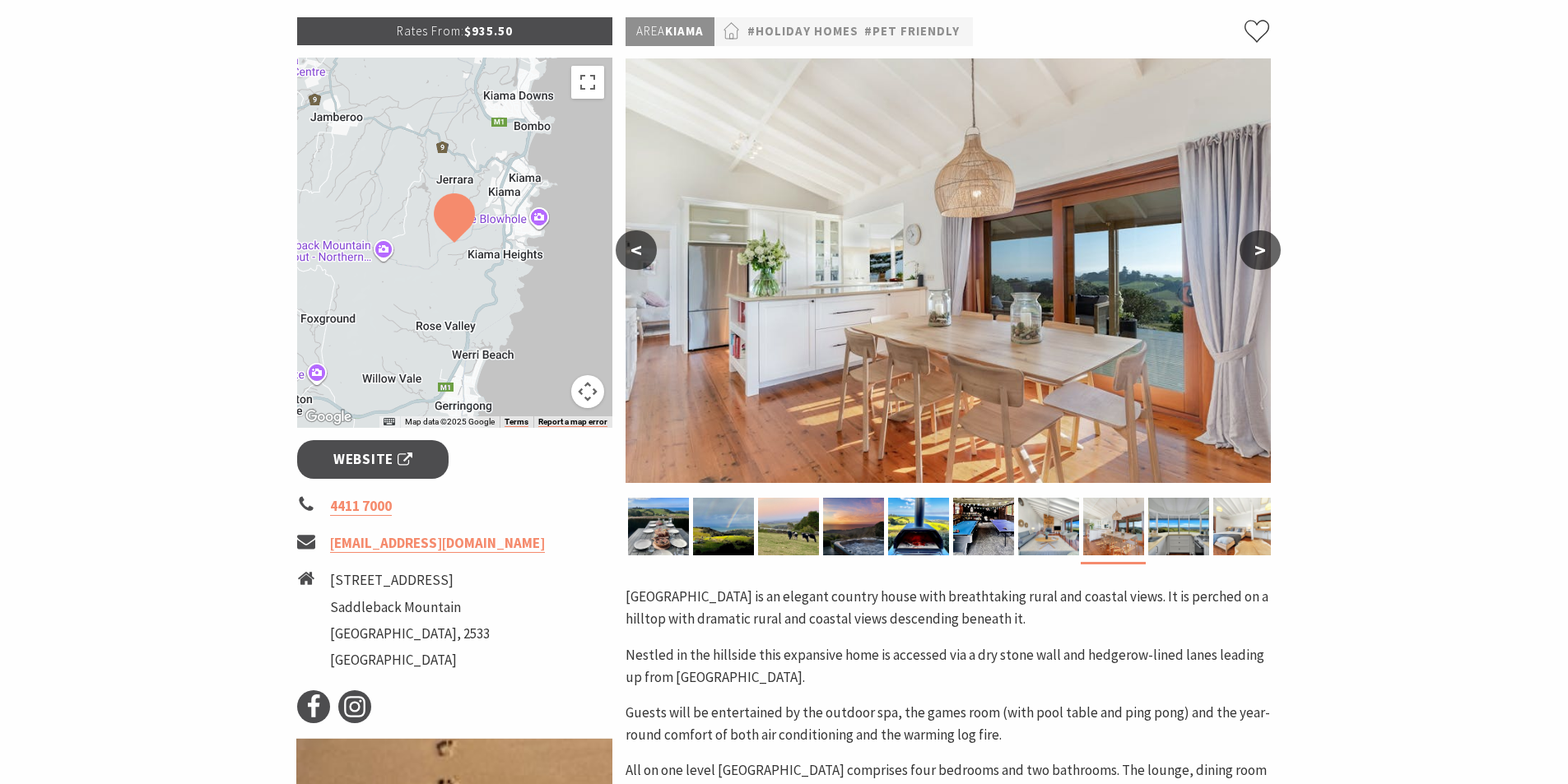
click at [1250, 248] on button ">" at bounding box center [1260, 250] width 41 height 40
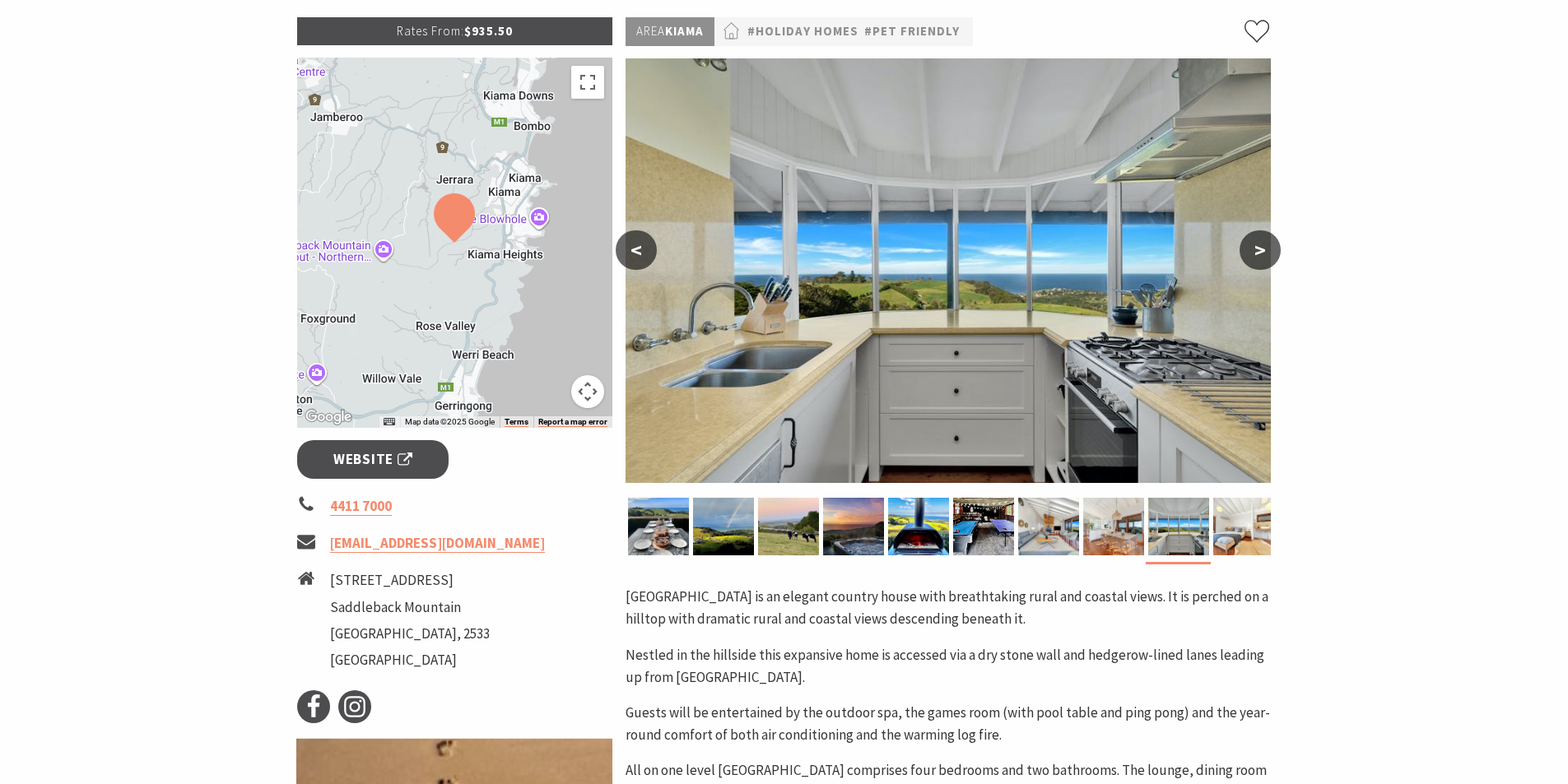
click at [1250, 248] on button ">" at bounding box center [1260, 250] width 41 height 40
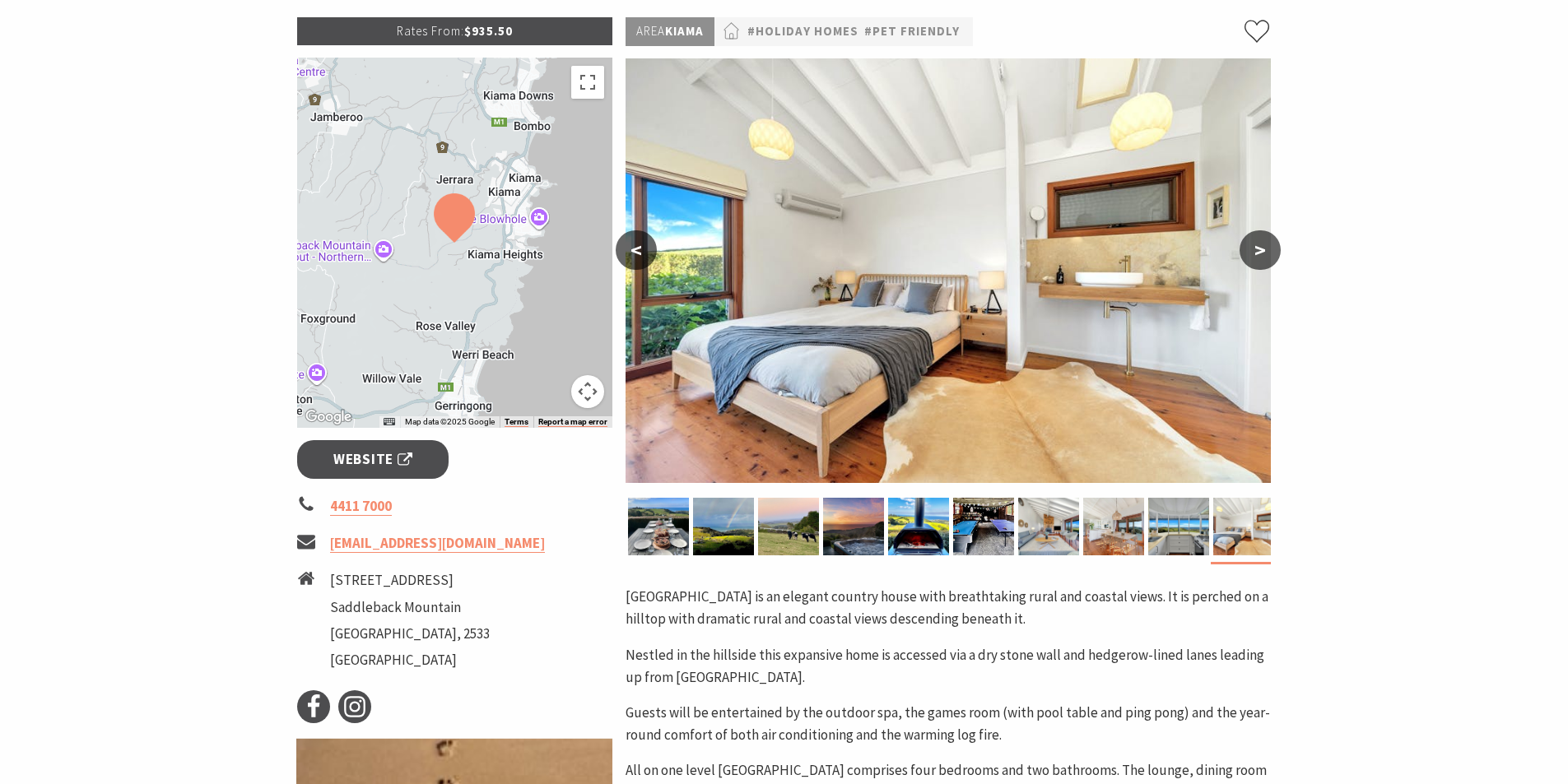
click at [1250, 248] on button ">" at bounding box center [1260, 250] width 41 height 40
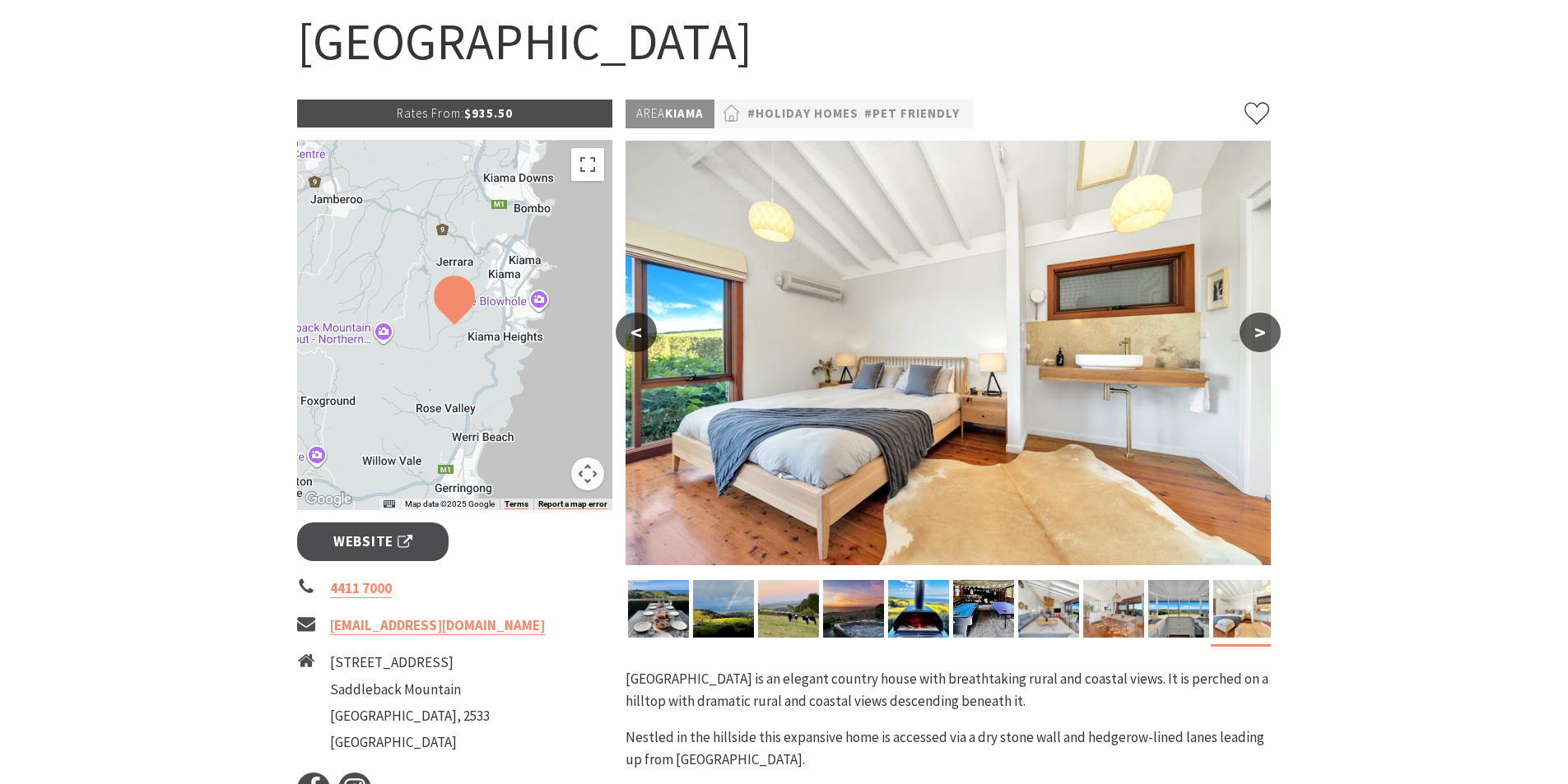
click at [449, 108] on span "Rates From:" at bounding box center [430, 113] width 67 height 15
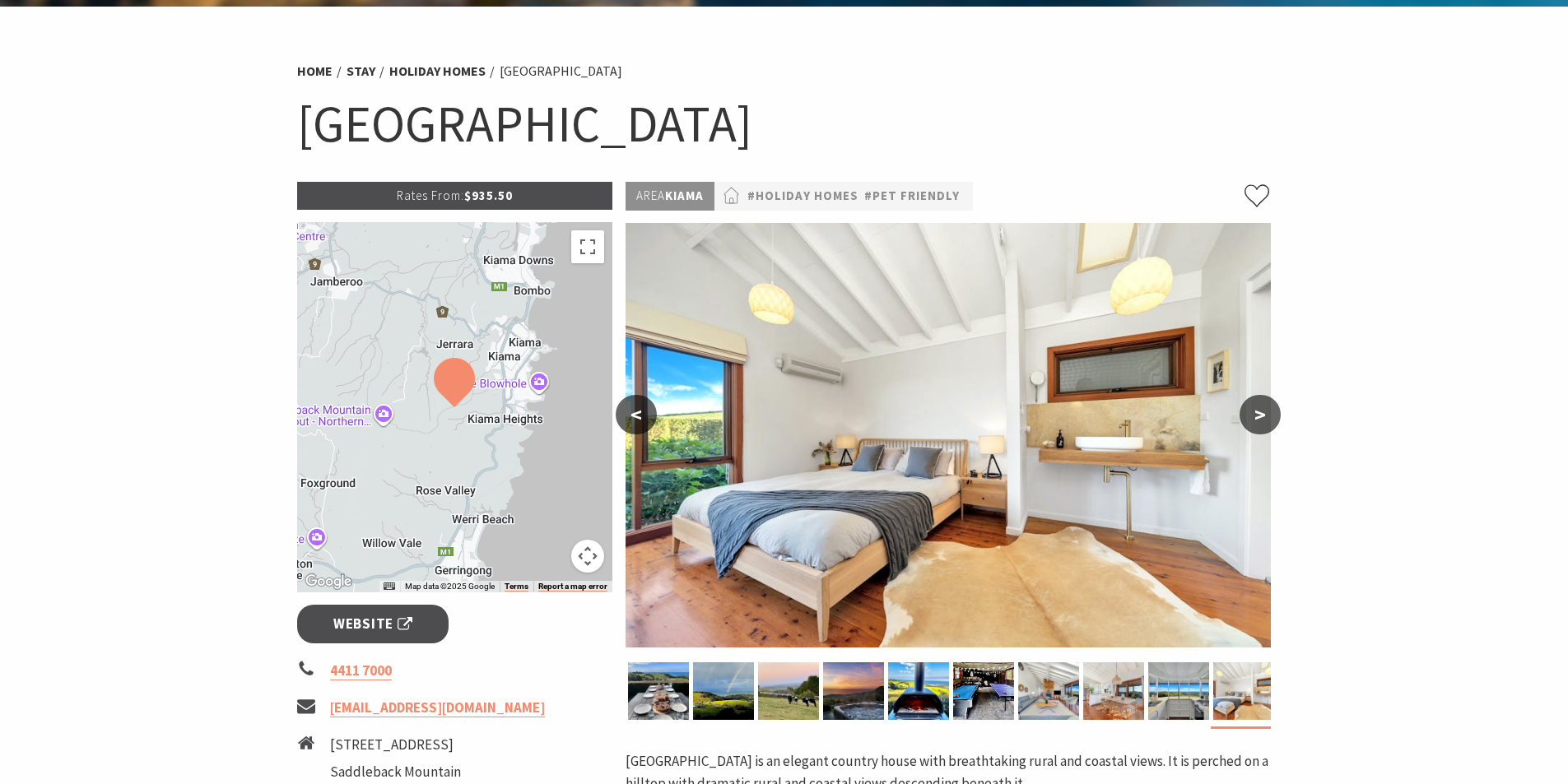
scroll to position [0, 0]
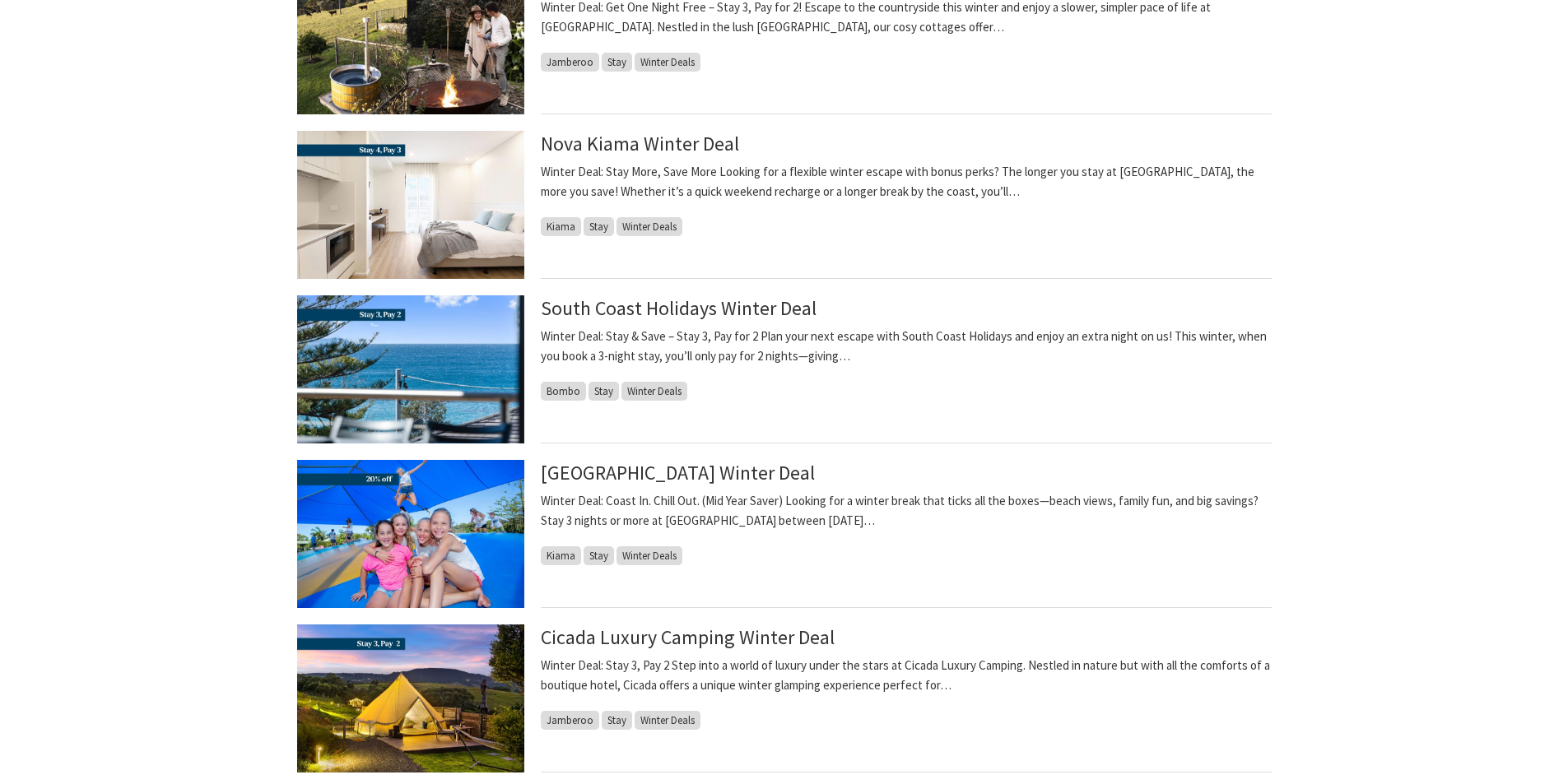
scroll to position [1645, 0]
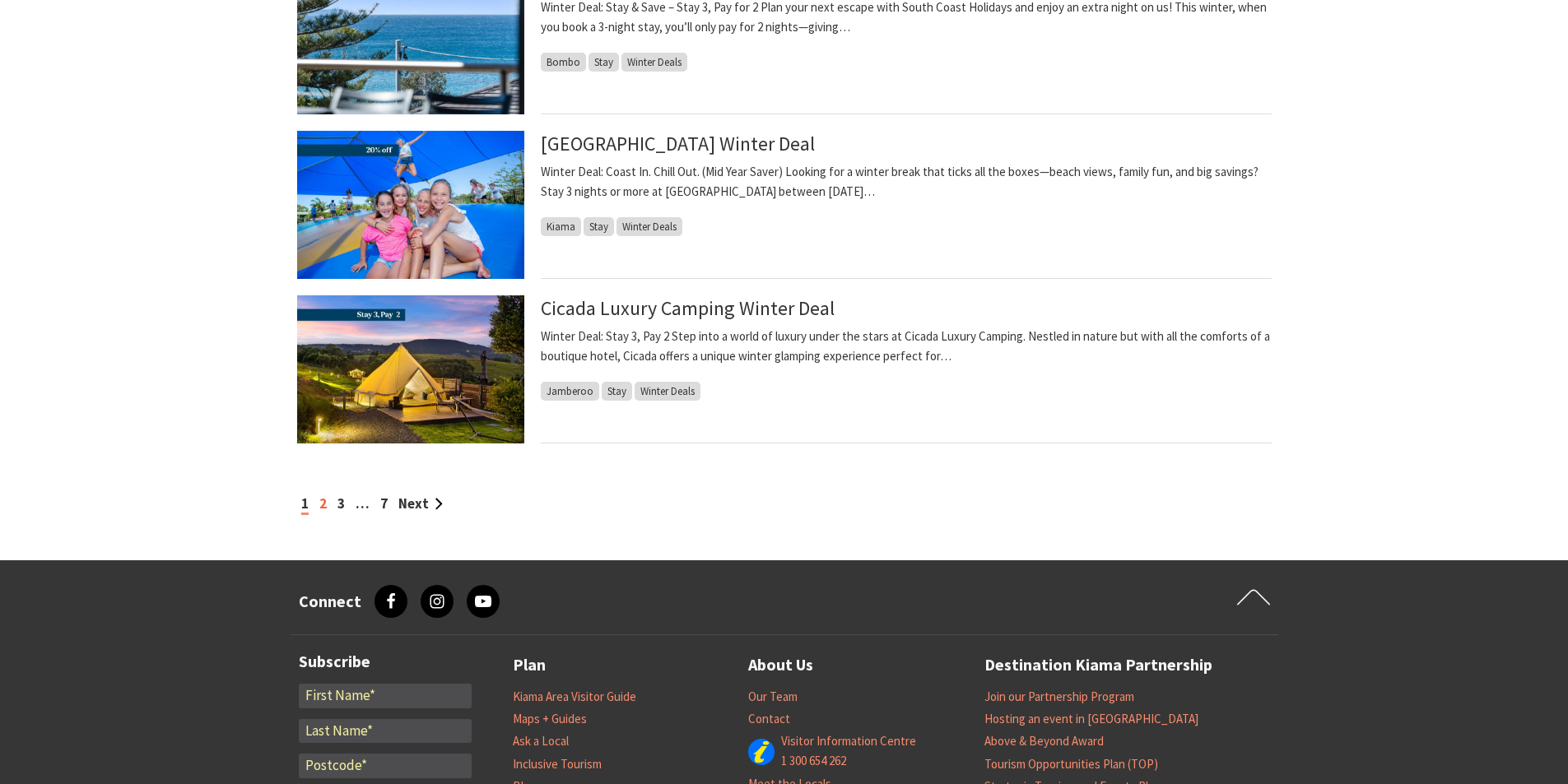
click at [323, 505] on link "2" at bounding box center [323, 503] width 8 height 18
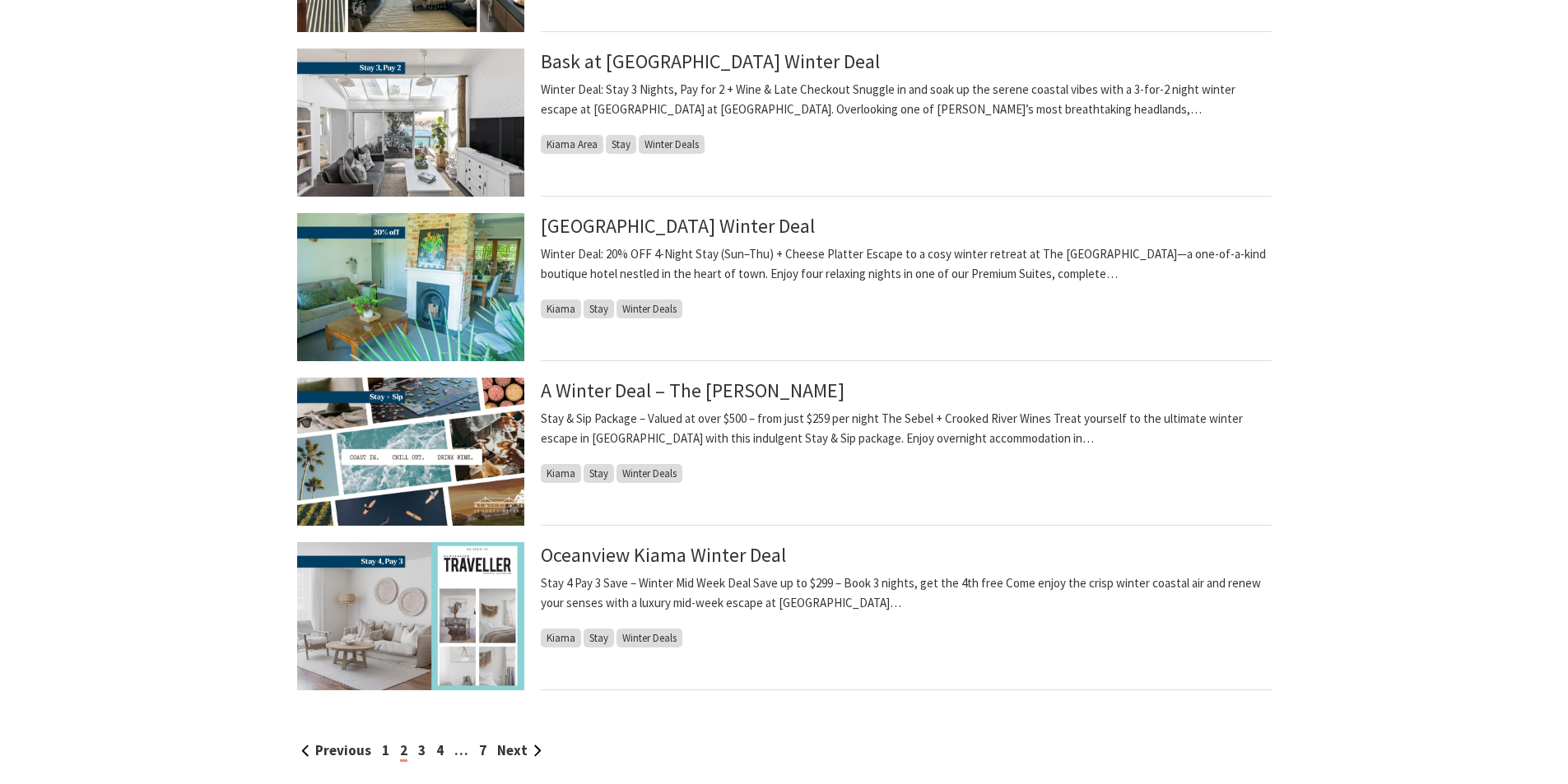
scroll to position [1564, 0]
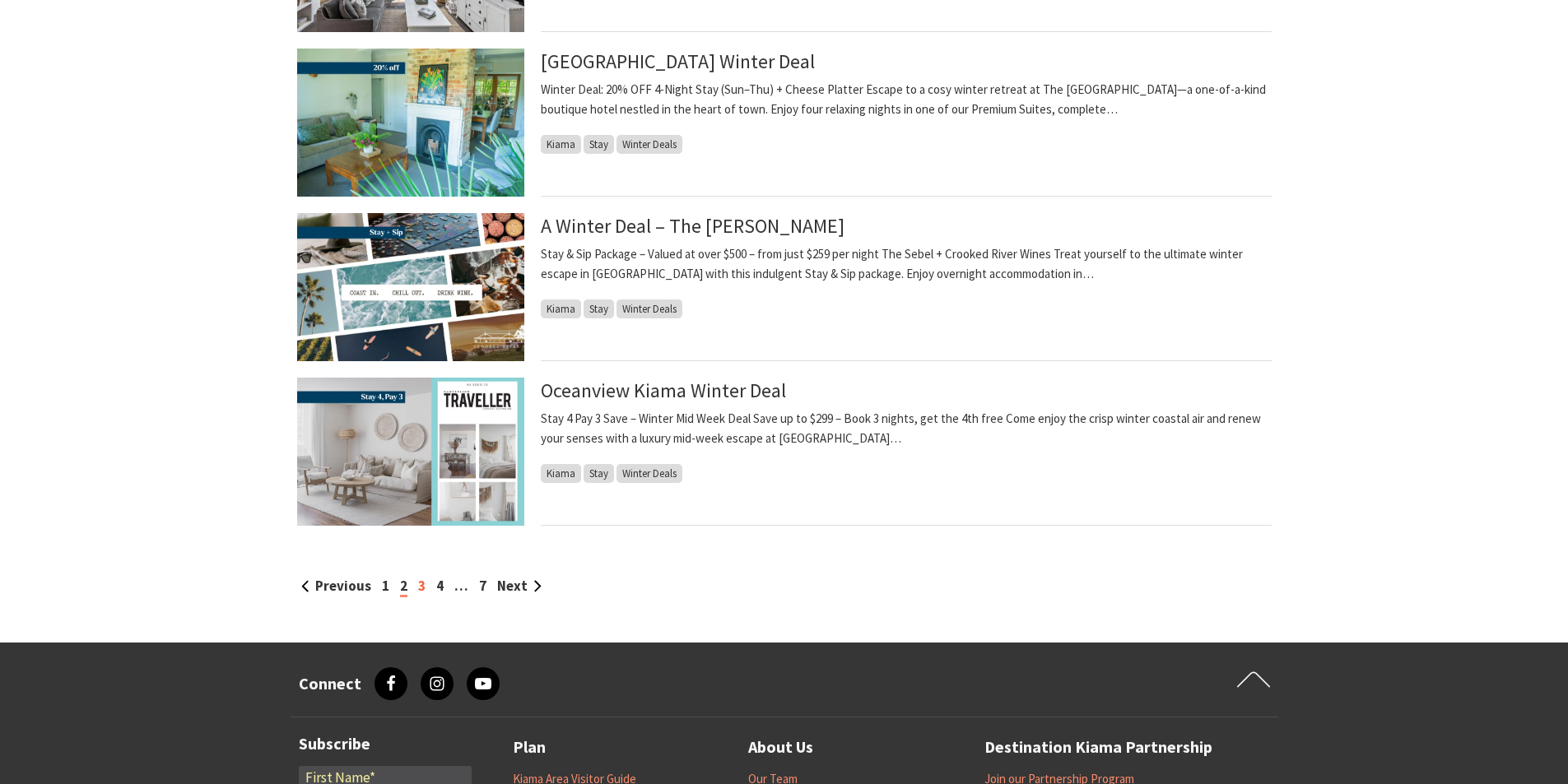
click at [423, 585] on link "3" at bounding box center [421, 585] width 8 height 18
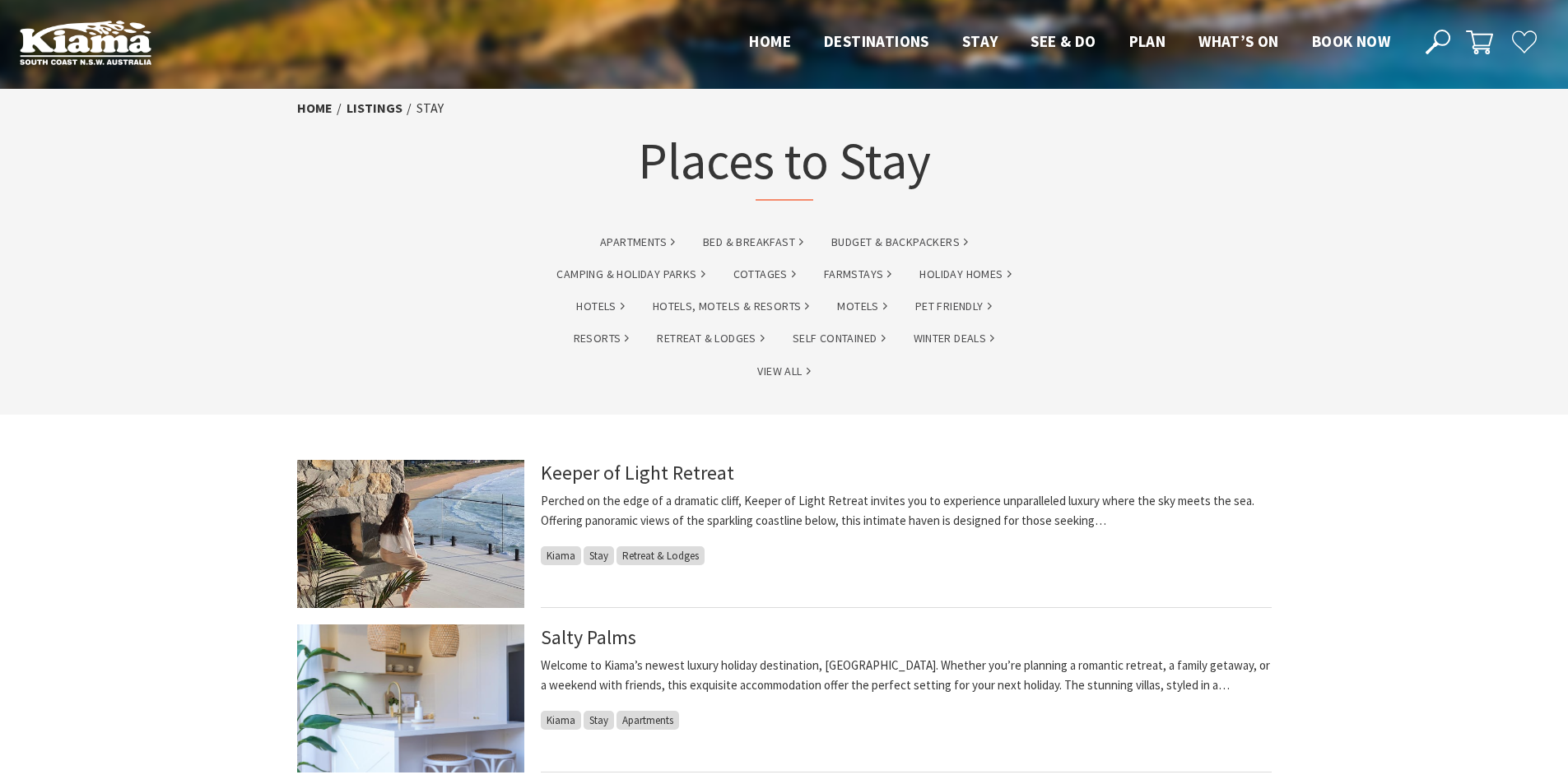
click at [328, 497] on img at bounding box center [411, 534] width 227 height 148
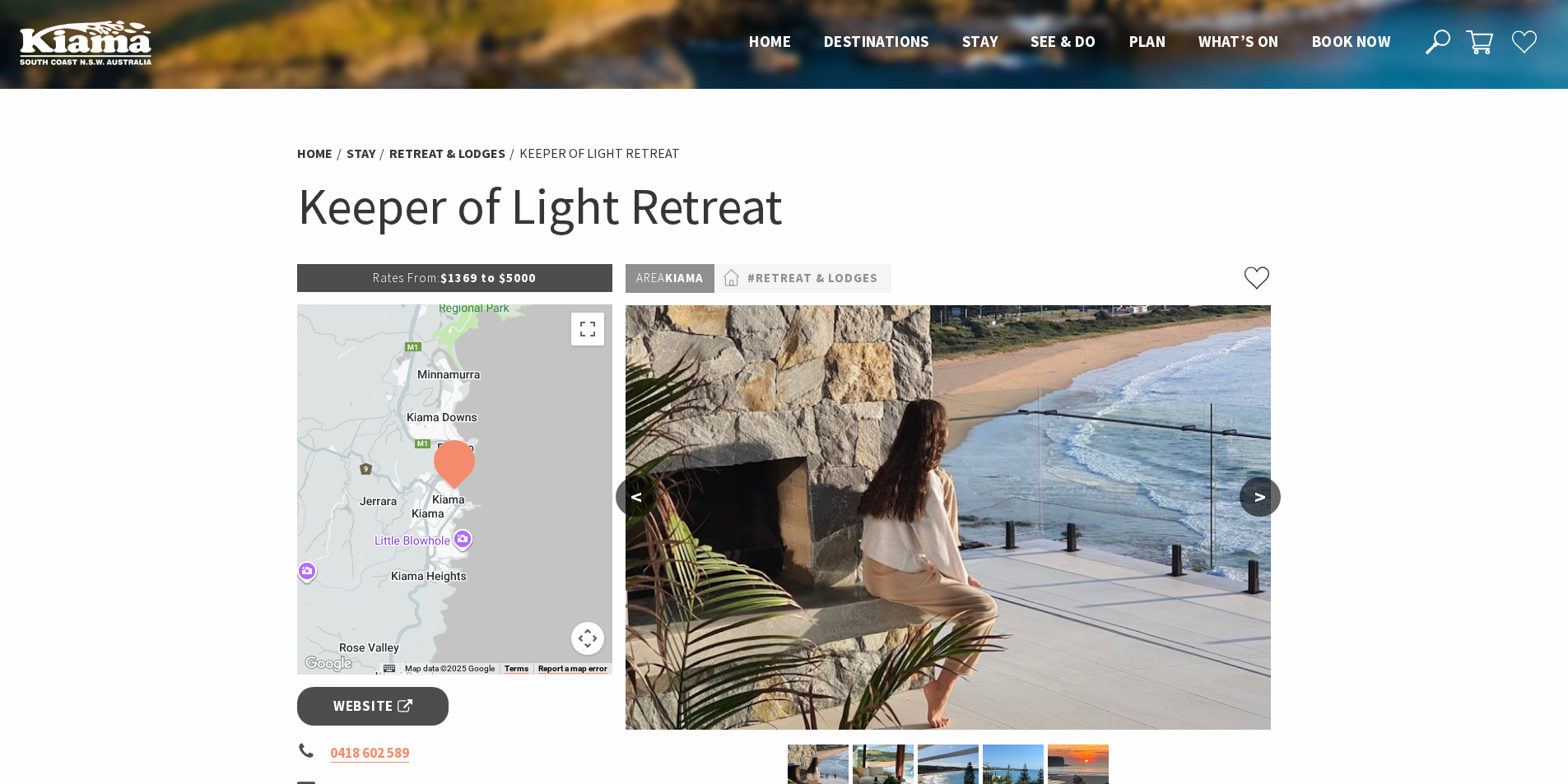
scroll to position [83, 0]
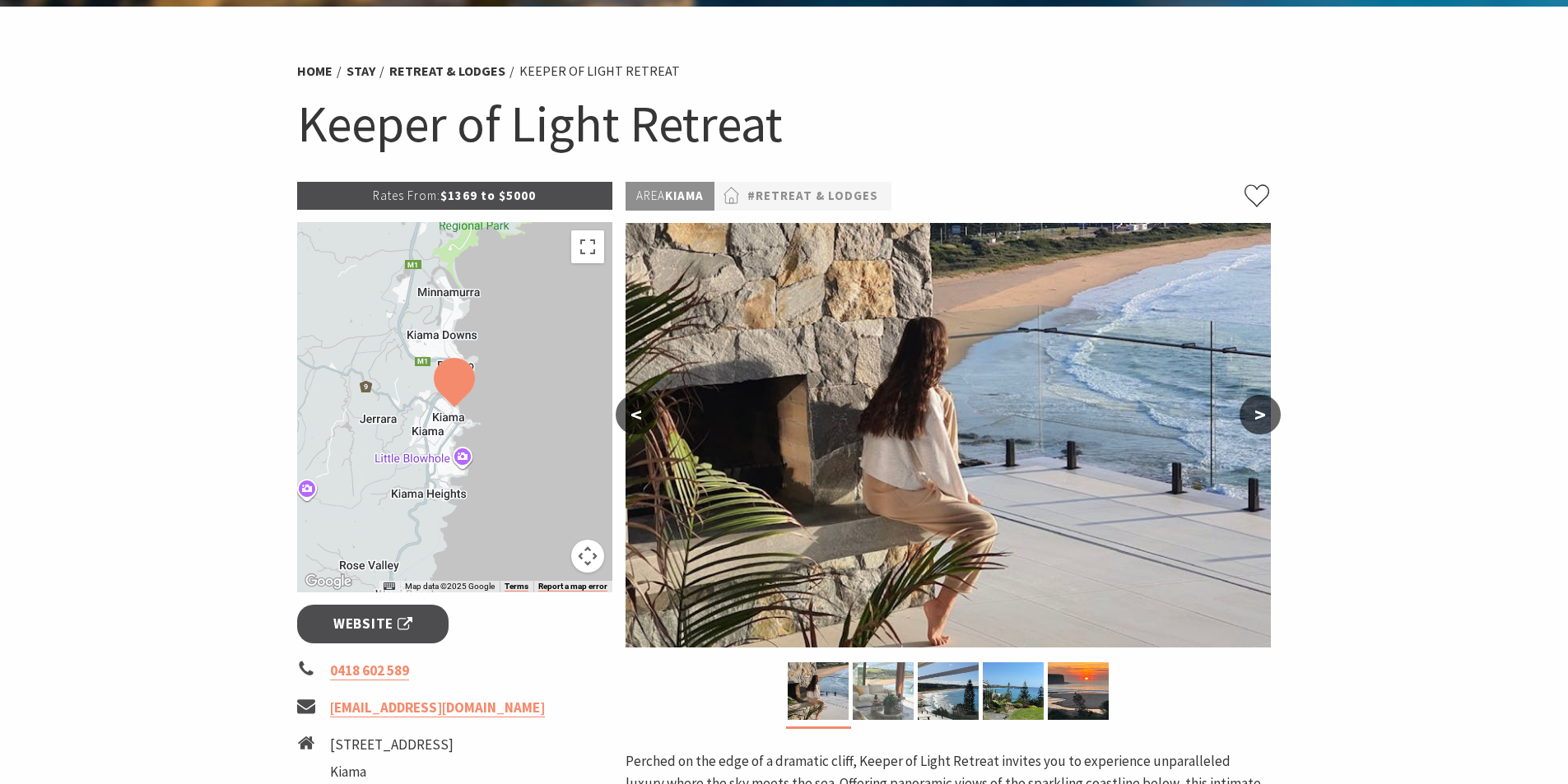
click at [862, 707] on img at bounding box center [883, 690] width 61 height 58
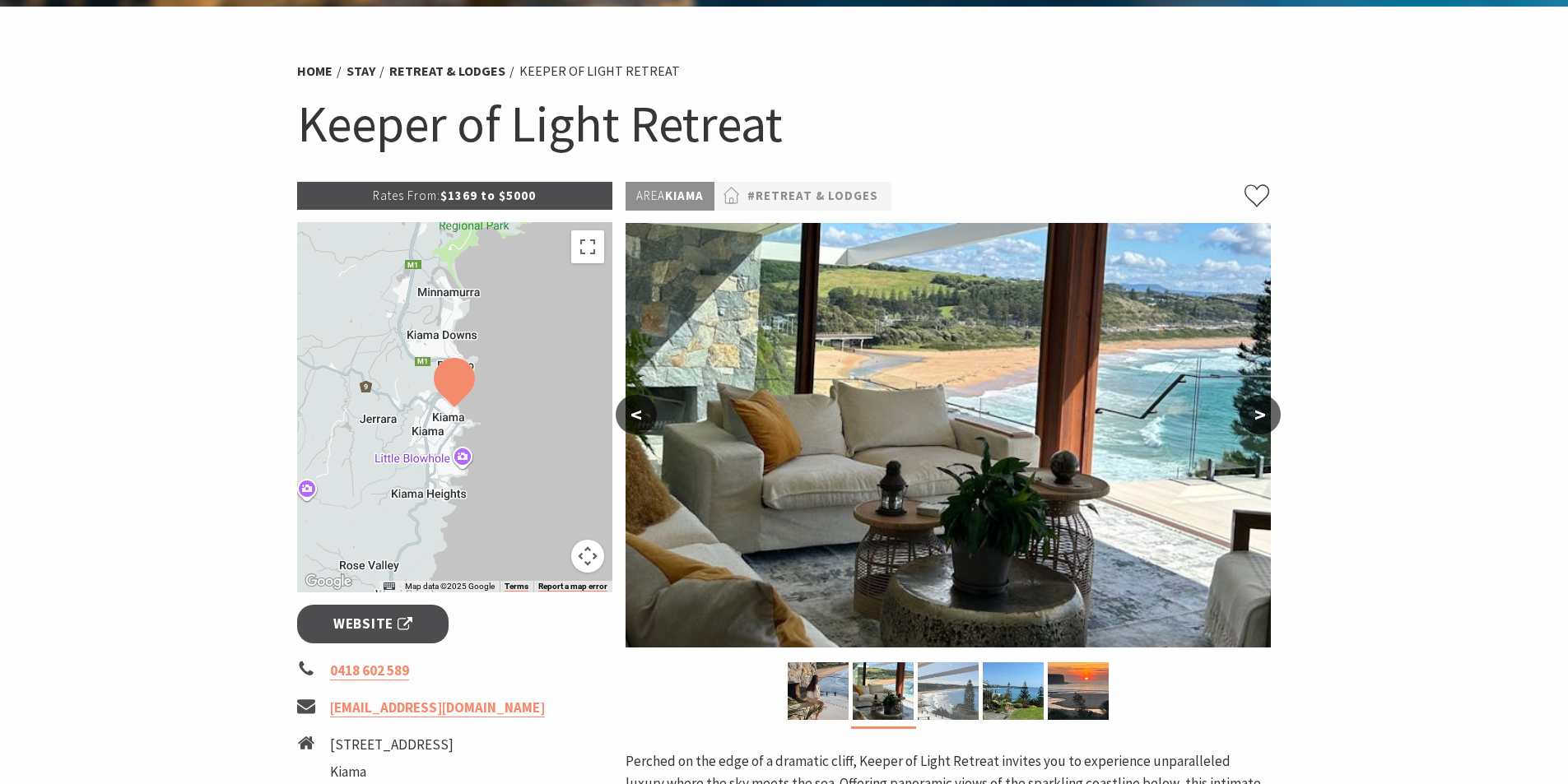
click at [951, 693] on img at bounding box center [948, 690] width 61 height 58
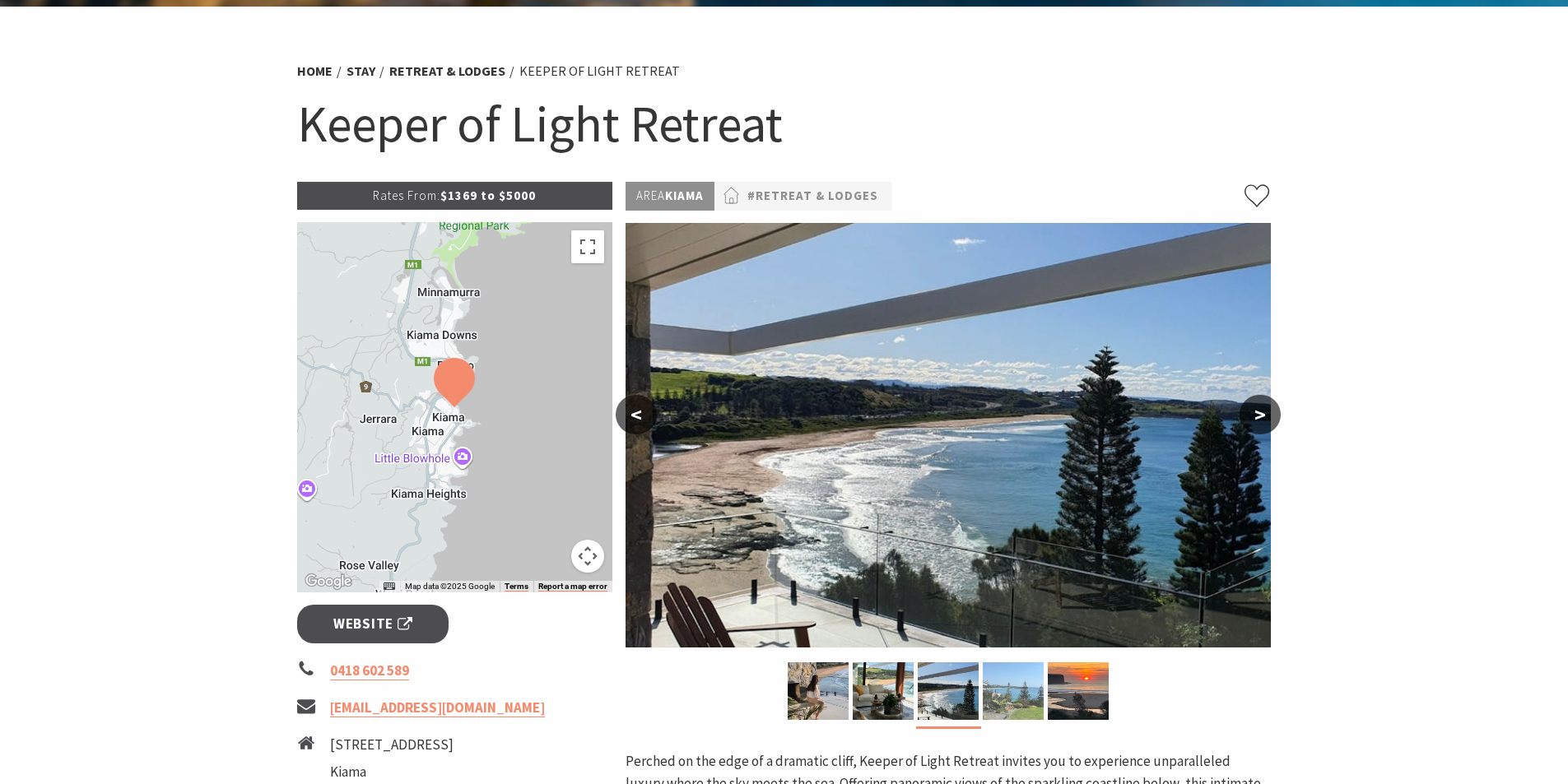
click at [1025, 678] on img at bounding box center [1013, 690] width 61 height 58
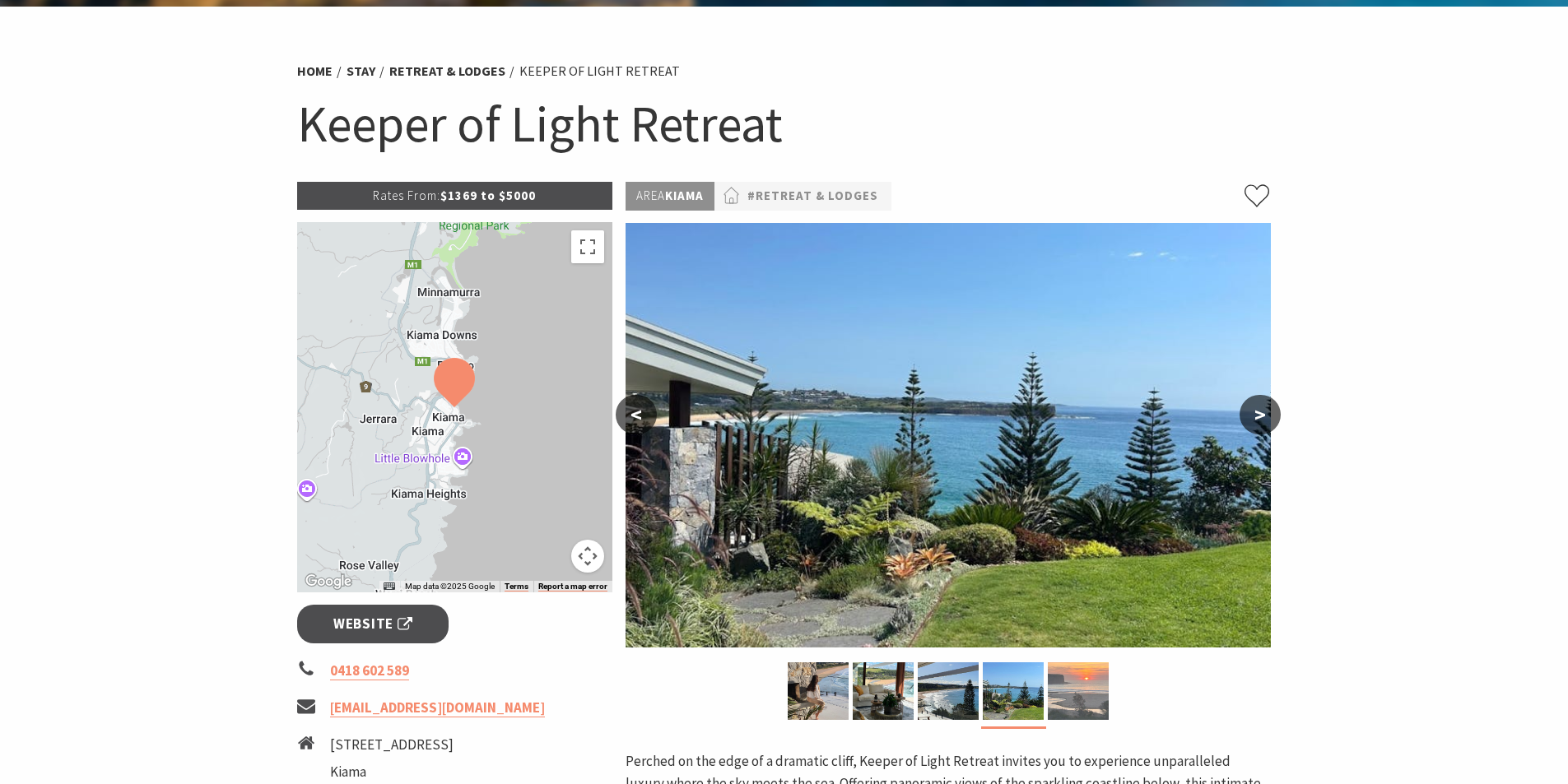
click at [1088, 682] on img at bounding box center [1078, 690] width 61 height 58
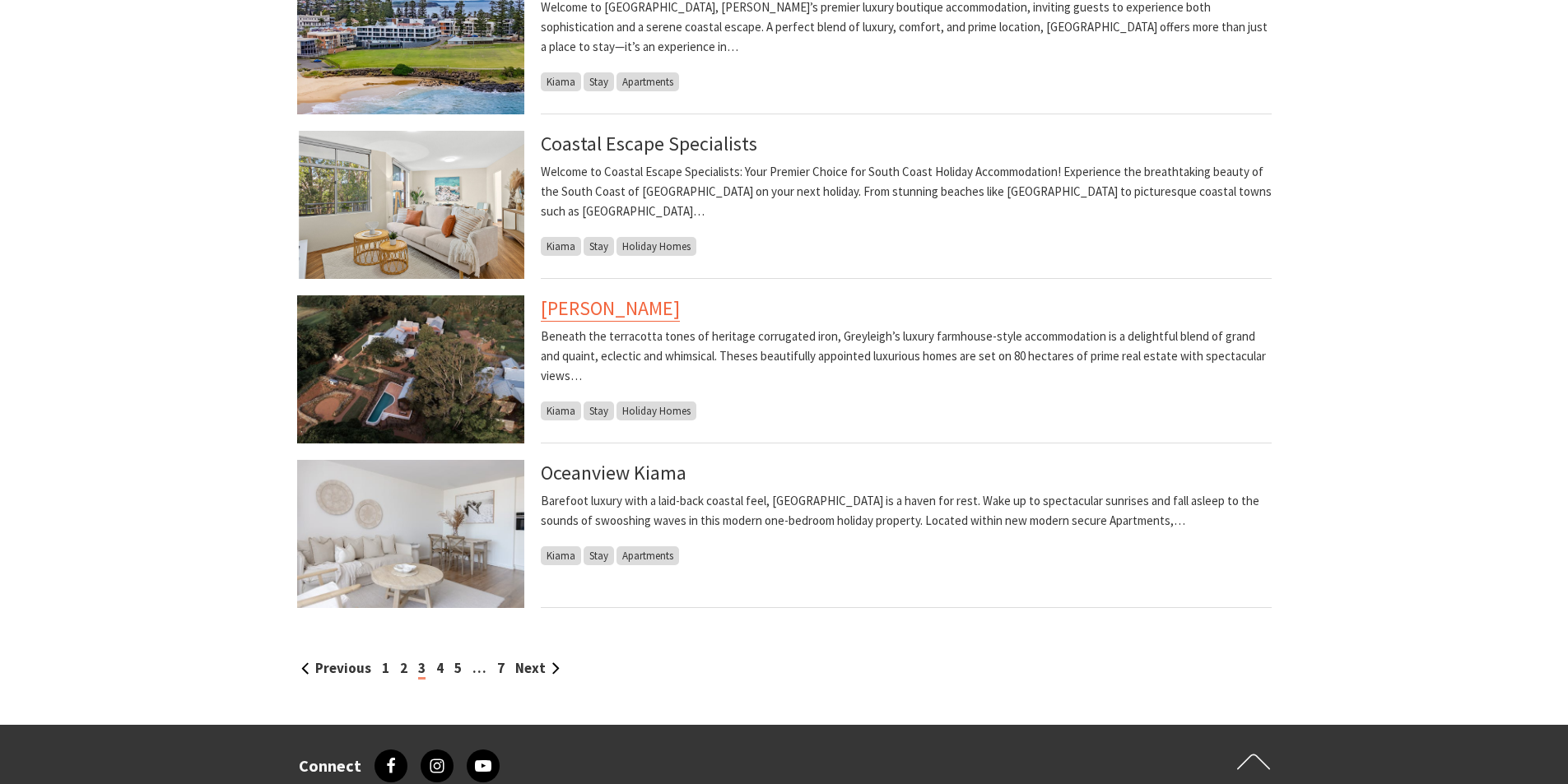
scroll to position [1564, 0]
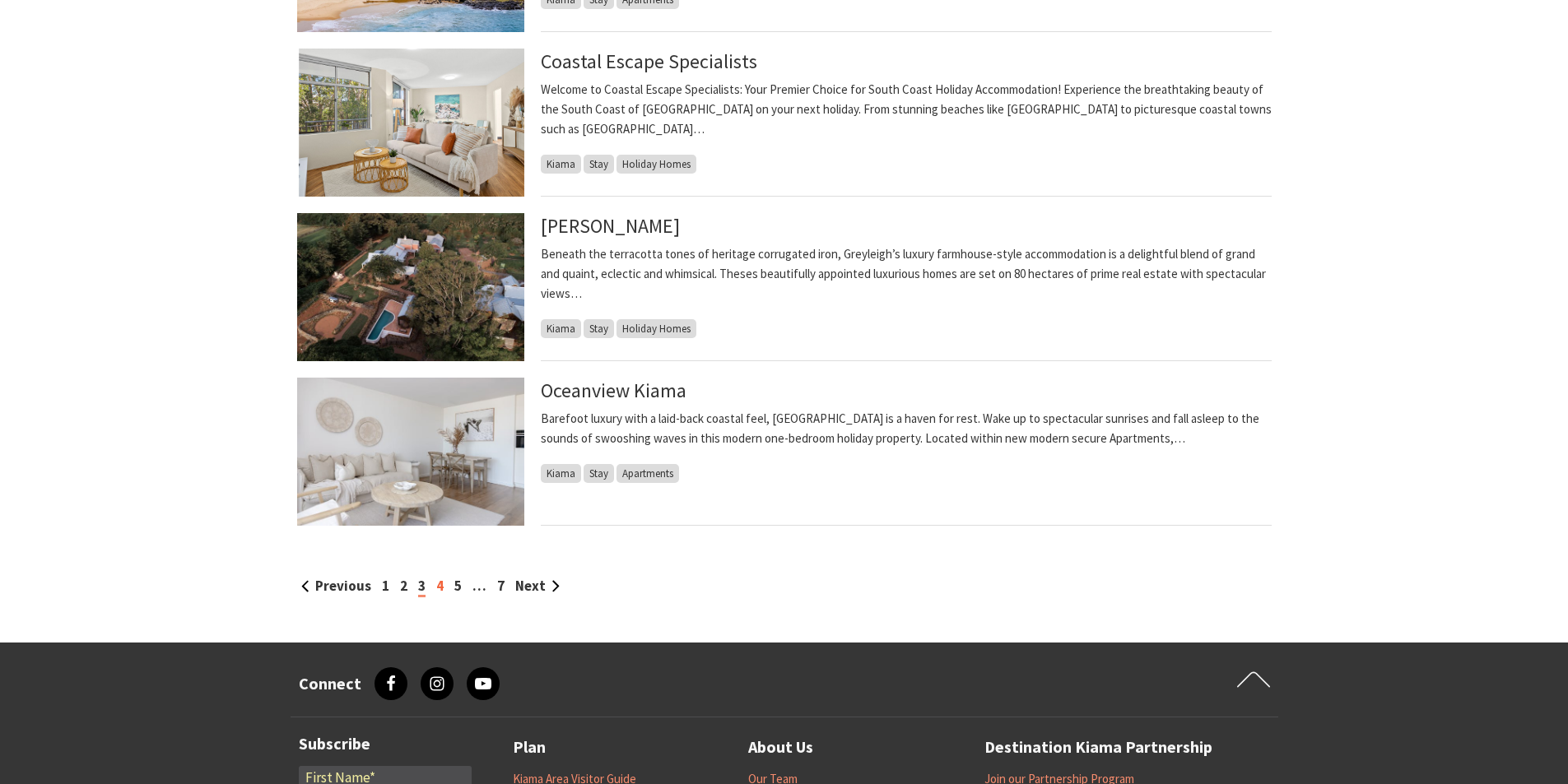
click at [441, 586] on link "4" at bounding box center [440, 585] width 8 height 18
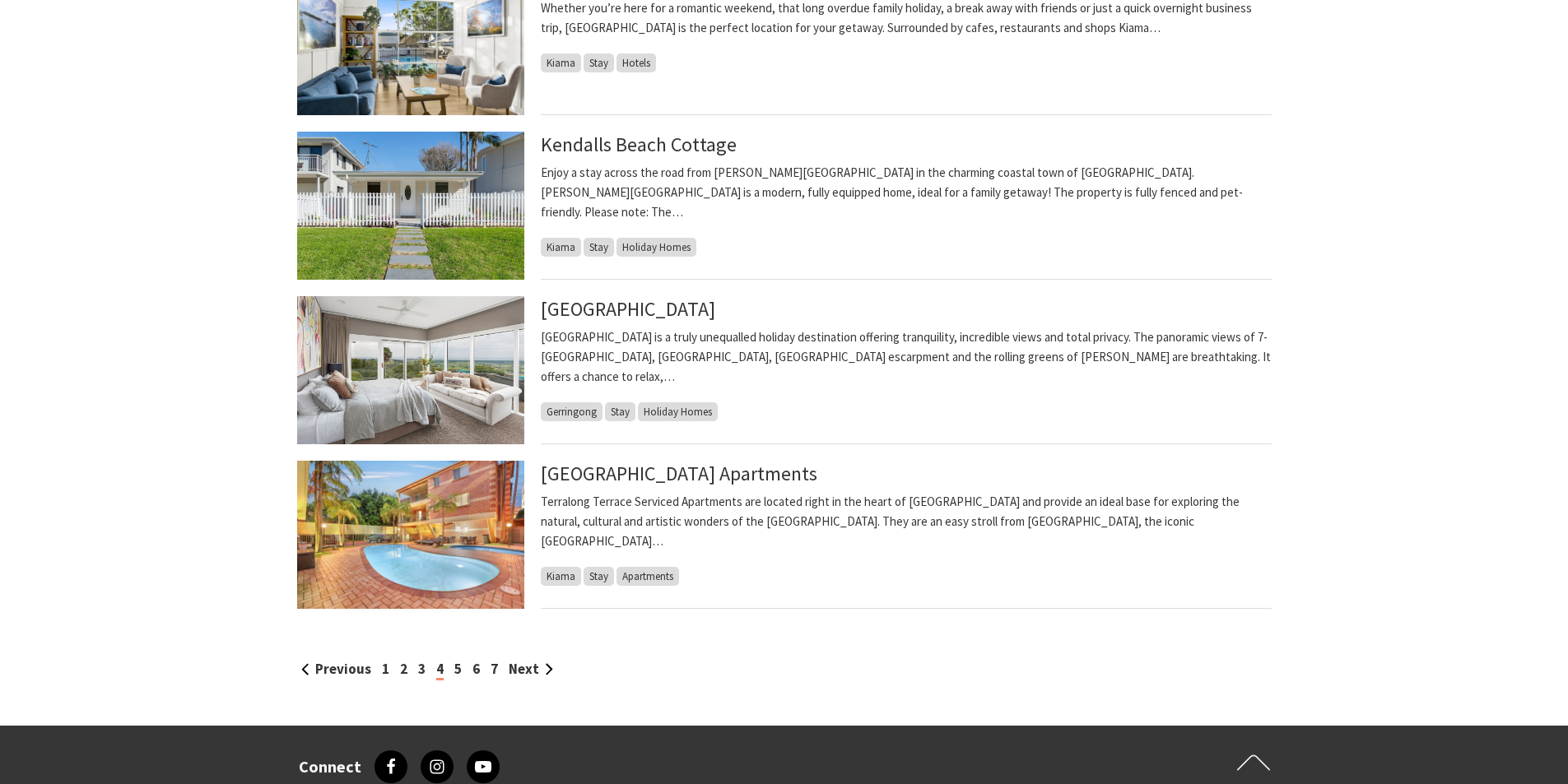
scroll to position [1564, 0]
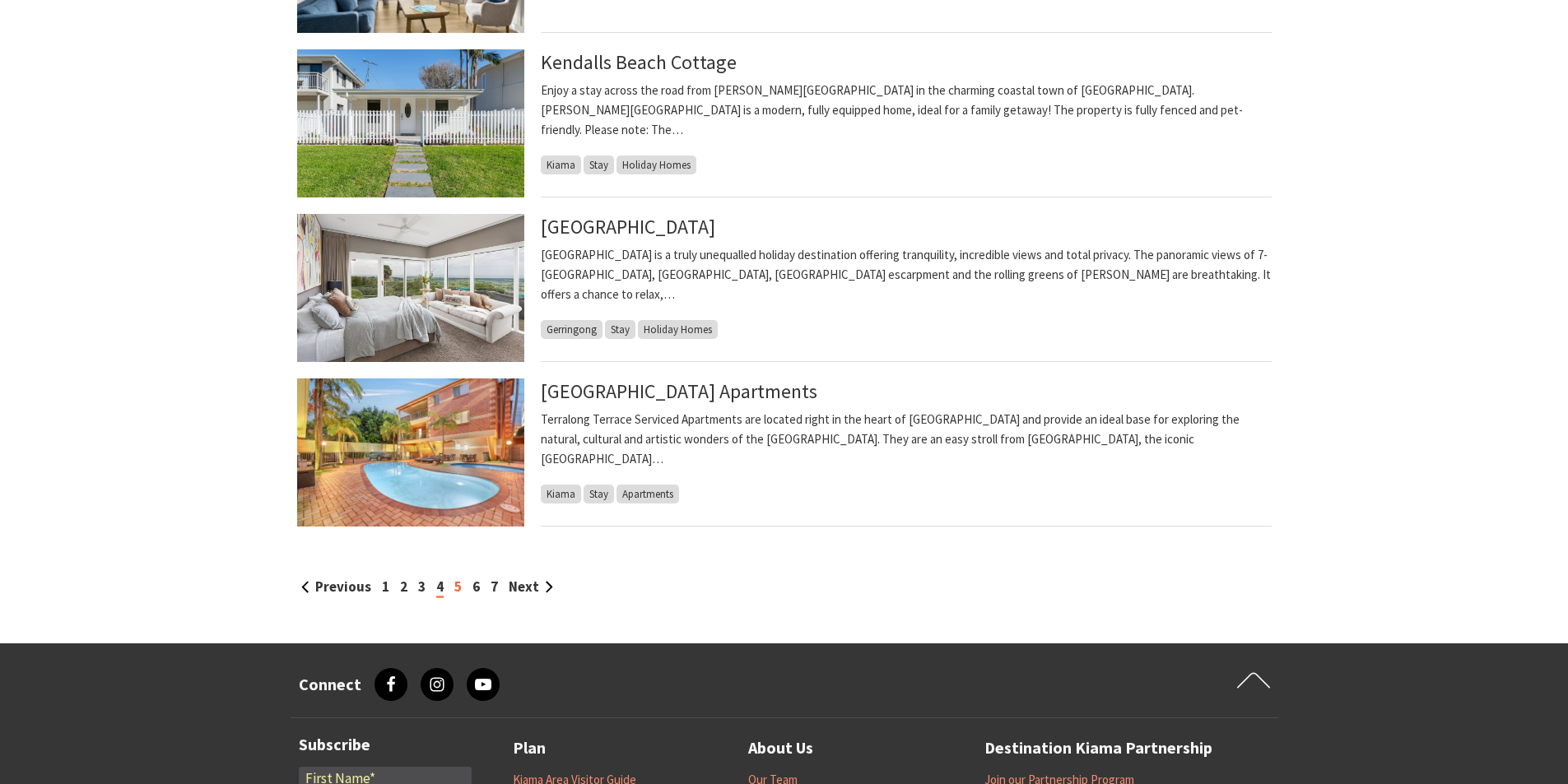
click at [460, 591] on link "5" at bounding box center [458, 586] width 8 height 18
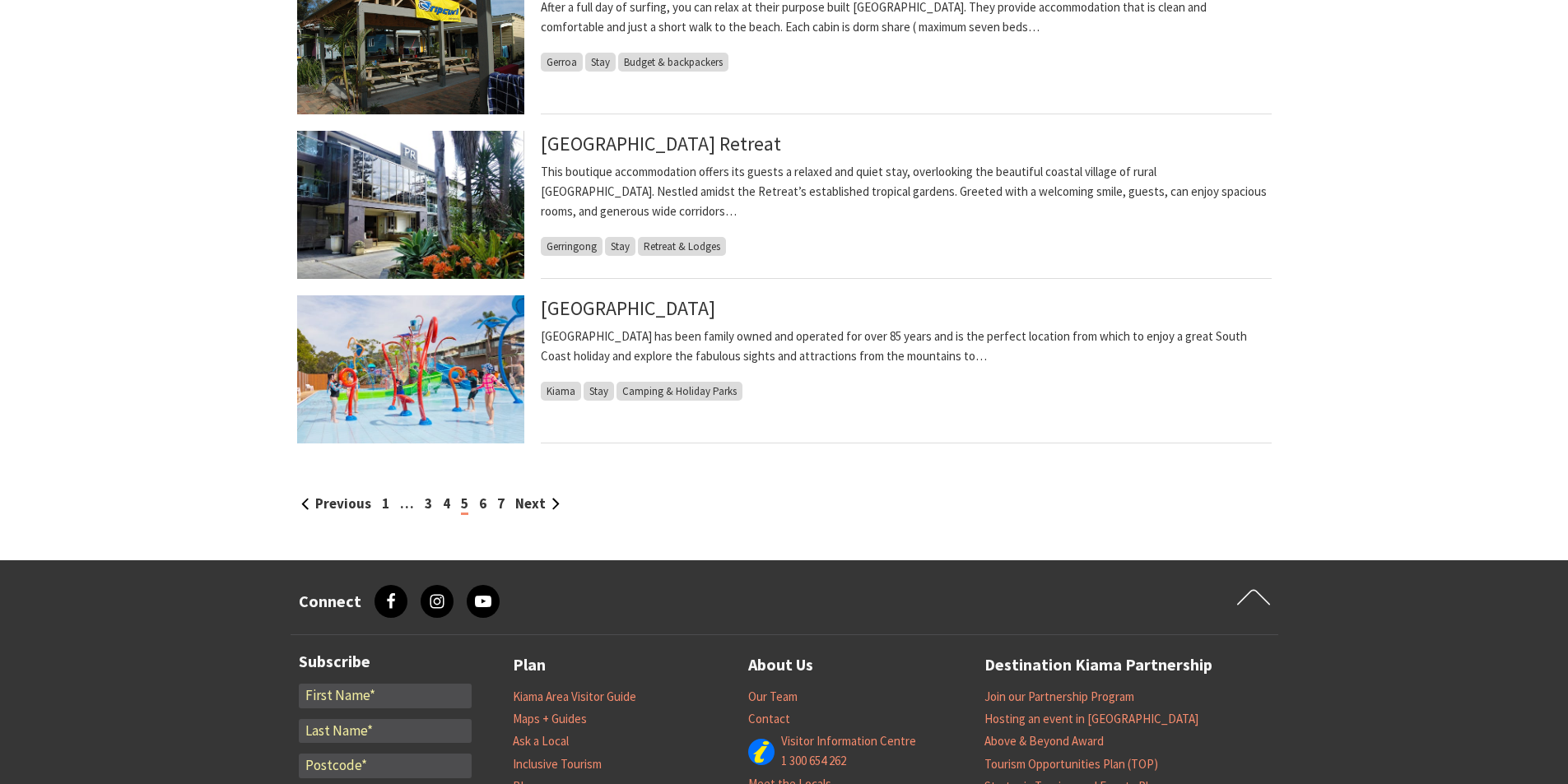
scroll to position [1728, 0]
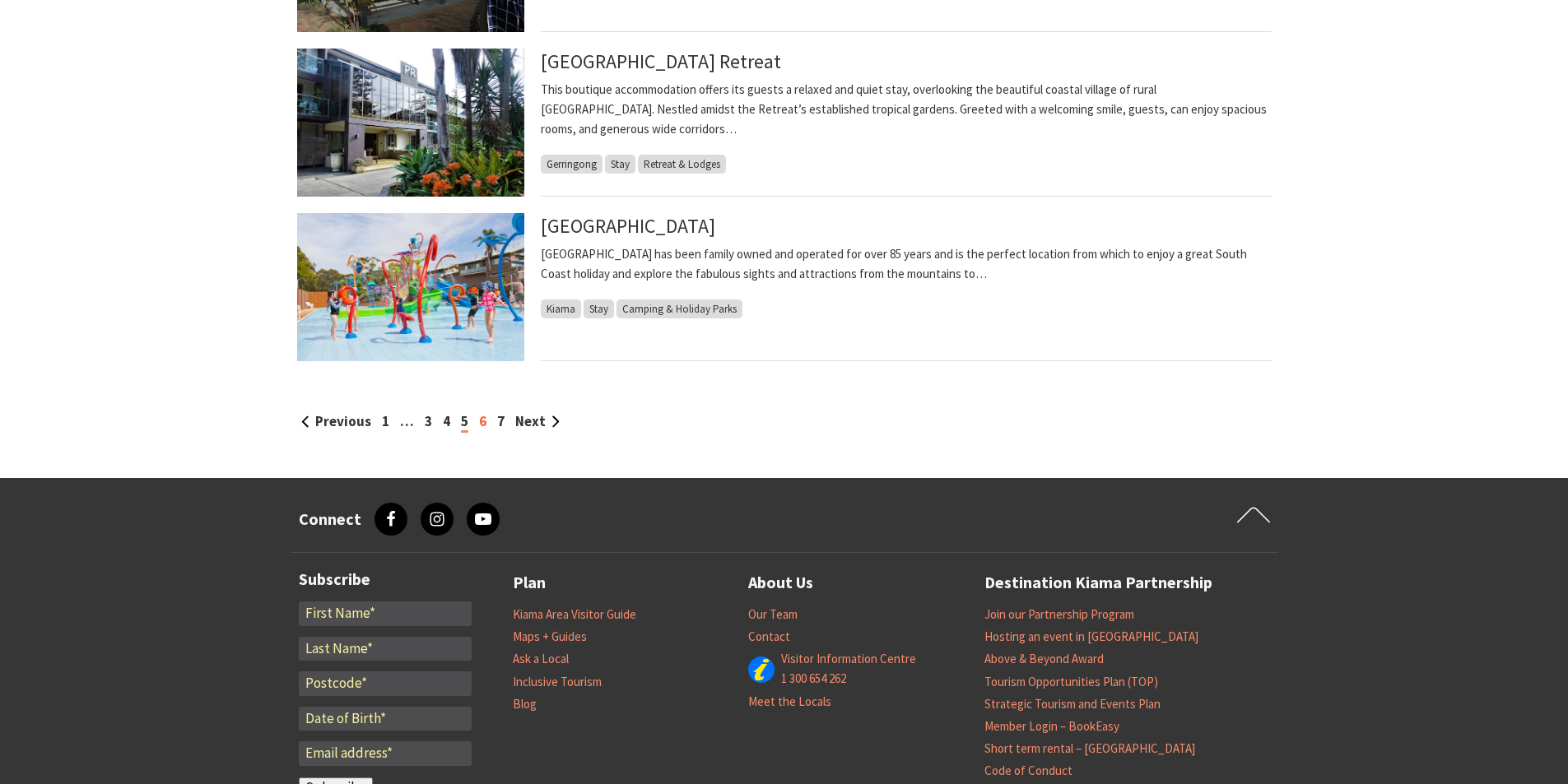
click at [481, 418] on link "6" at bounding box center [483, 421] width 8 height 18
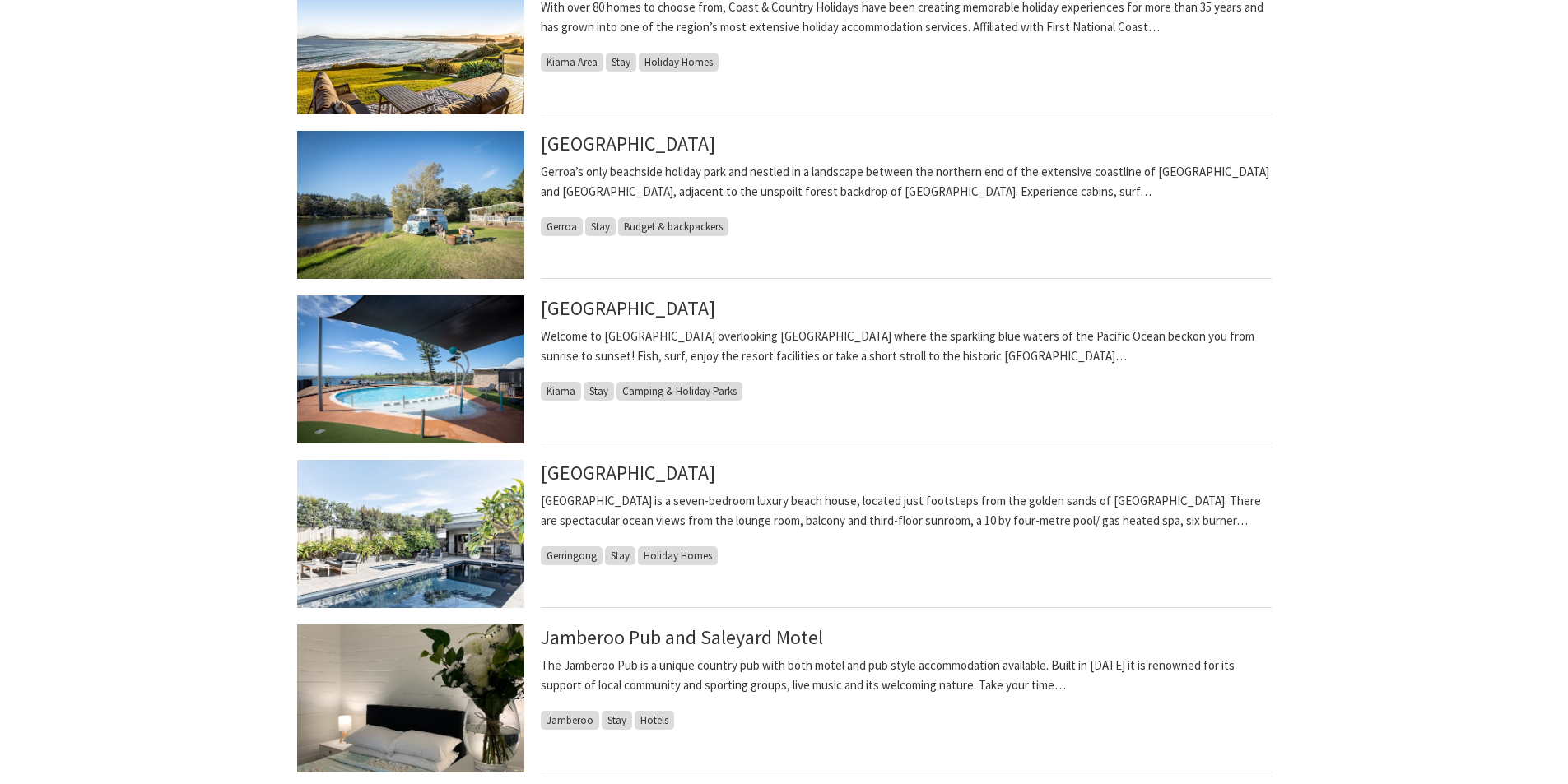
scroll to position [1645, 0]
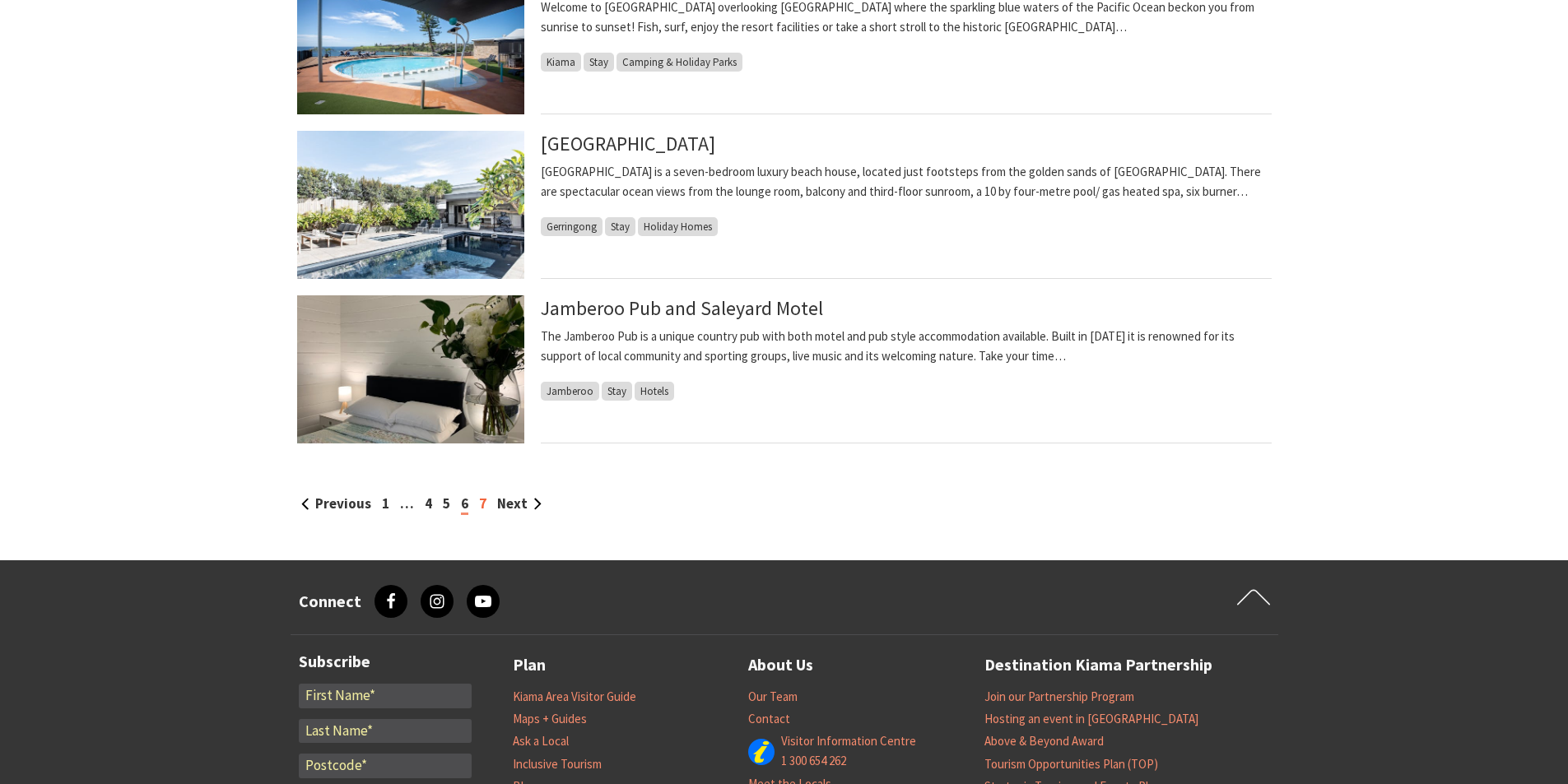
click at [479, 499] on link "7" at bounding box center [483, 503] width 8 height 18
